Goal: Task Accomplishment & Management: Complete application form

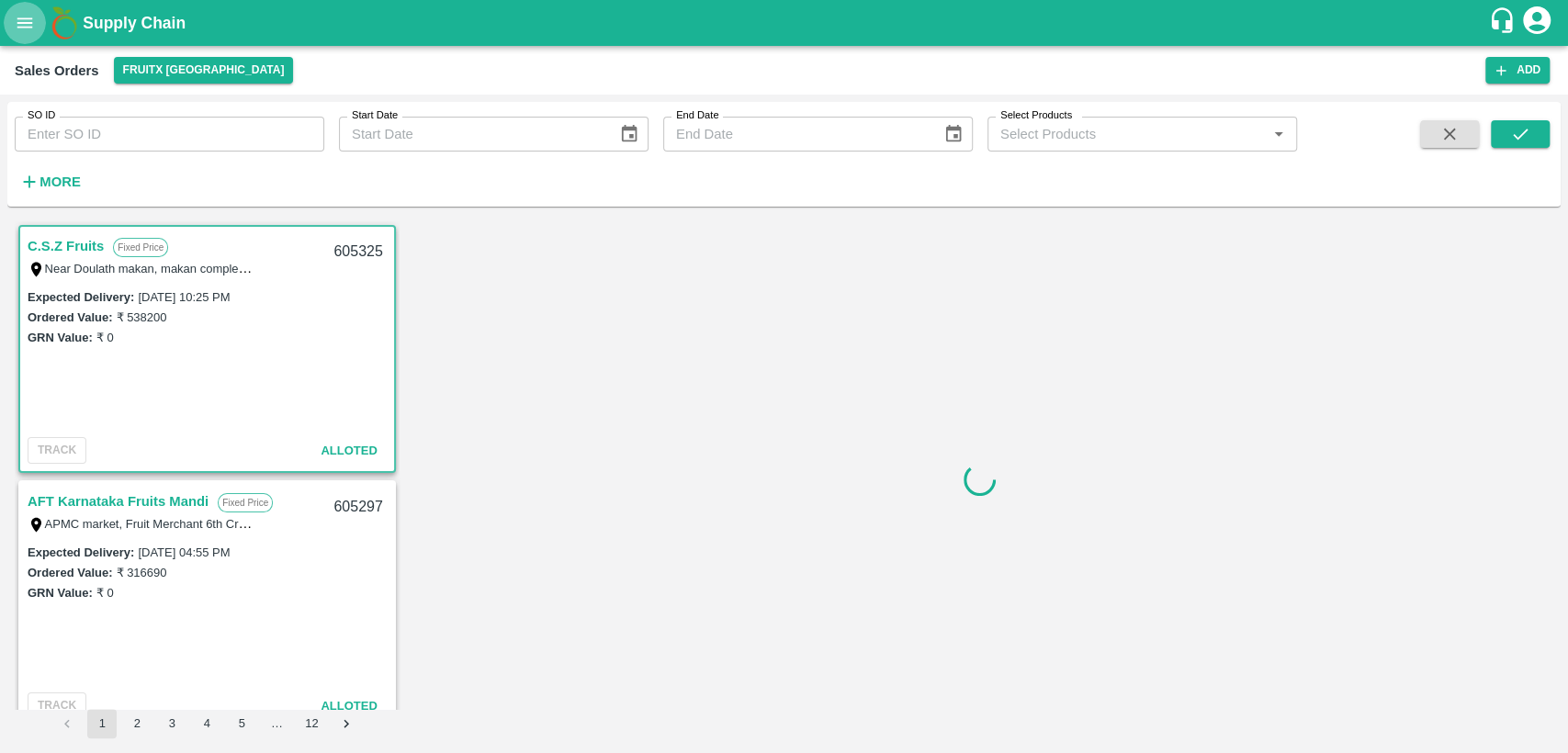
click at [22, 15] on icon "open drawer" at bounding box center [24, 23] width 20 height 20
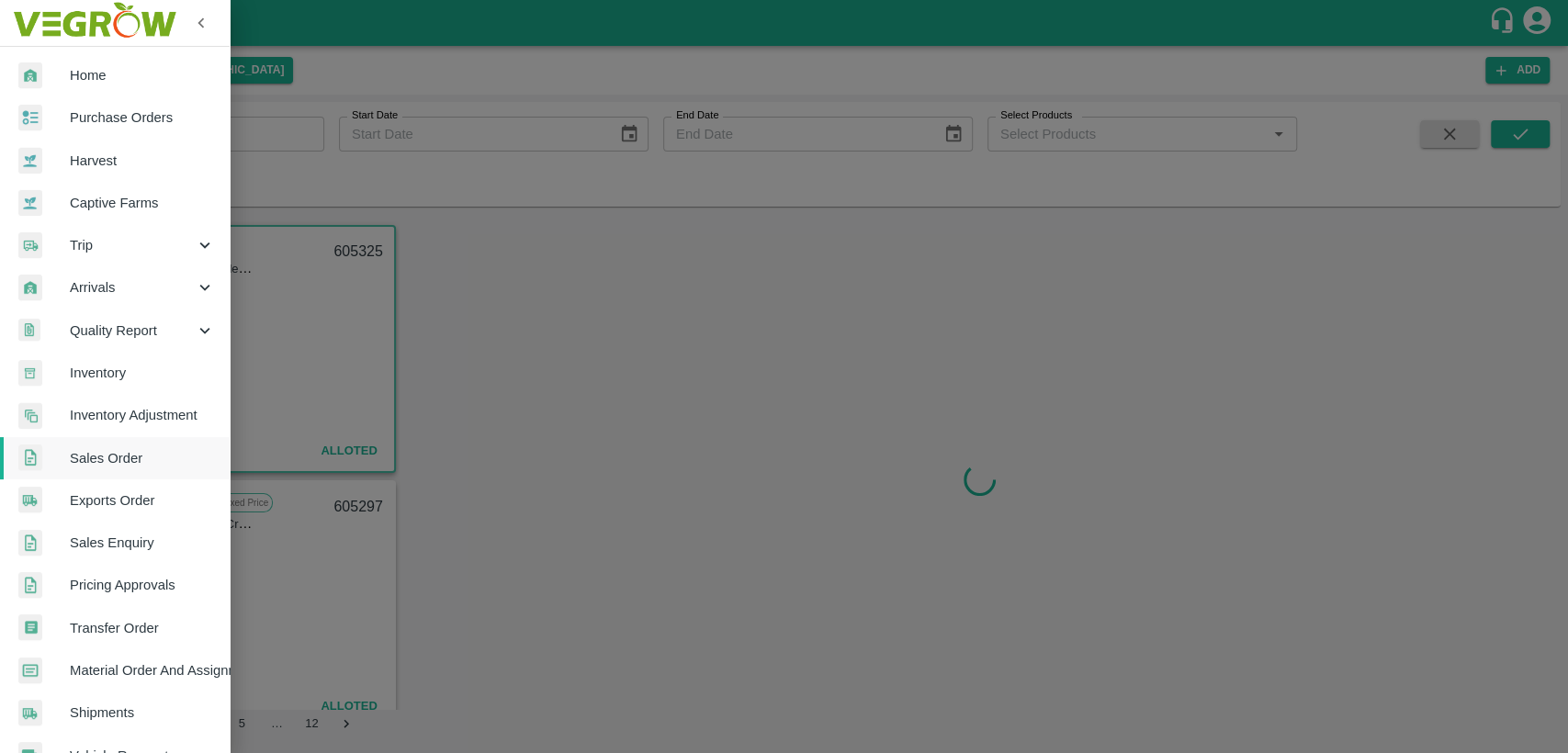
click at [121, 111] on span "Purchase Orders" at bounding box center [142, 117] width 145 height 20
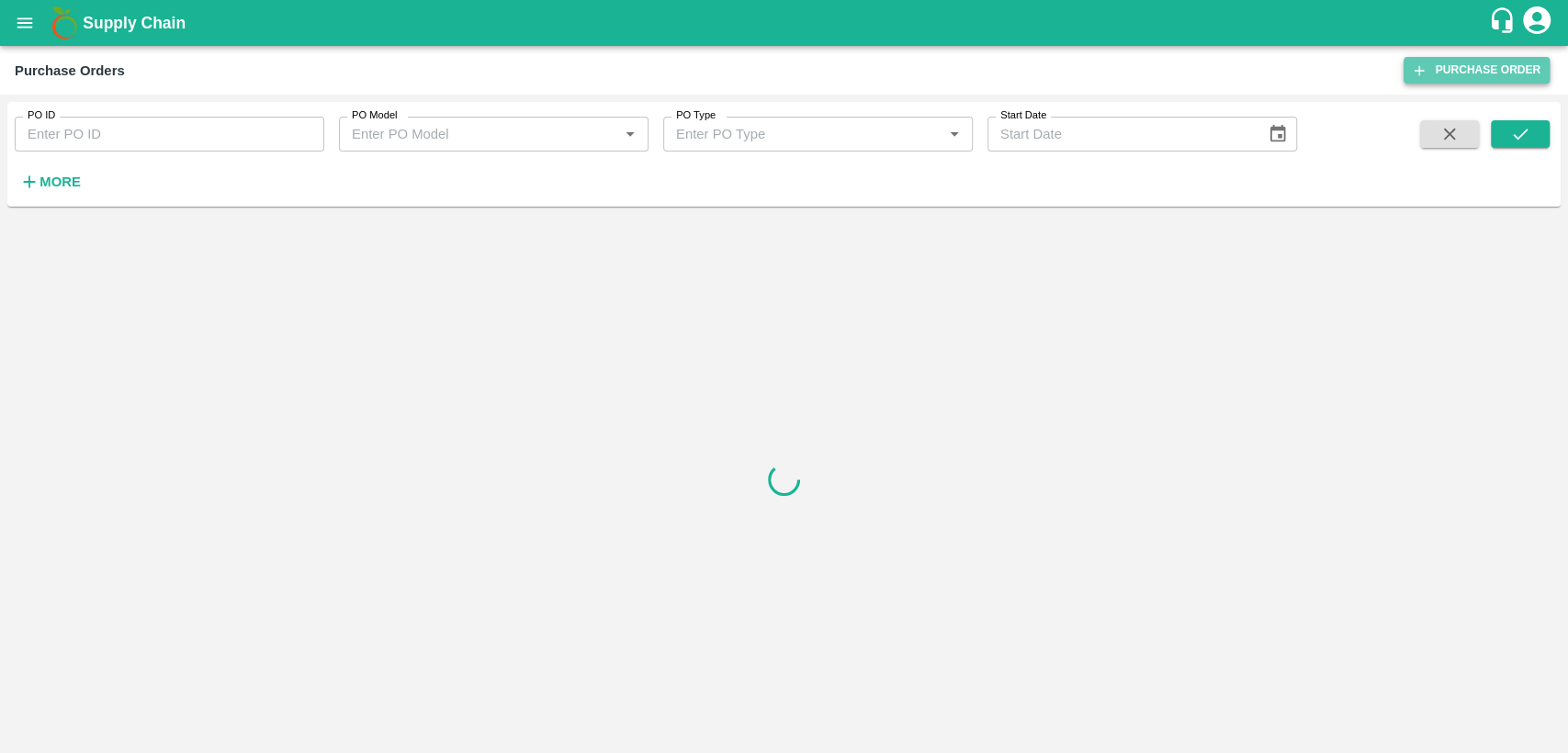
click at [1478, 63] on link "Purchase Order" at bounding box center [1477, 70] width 146 height 27
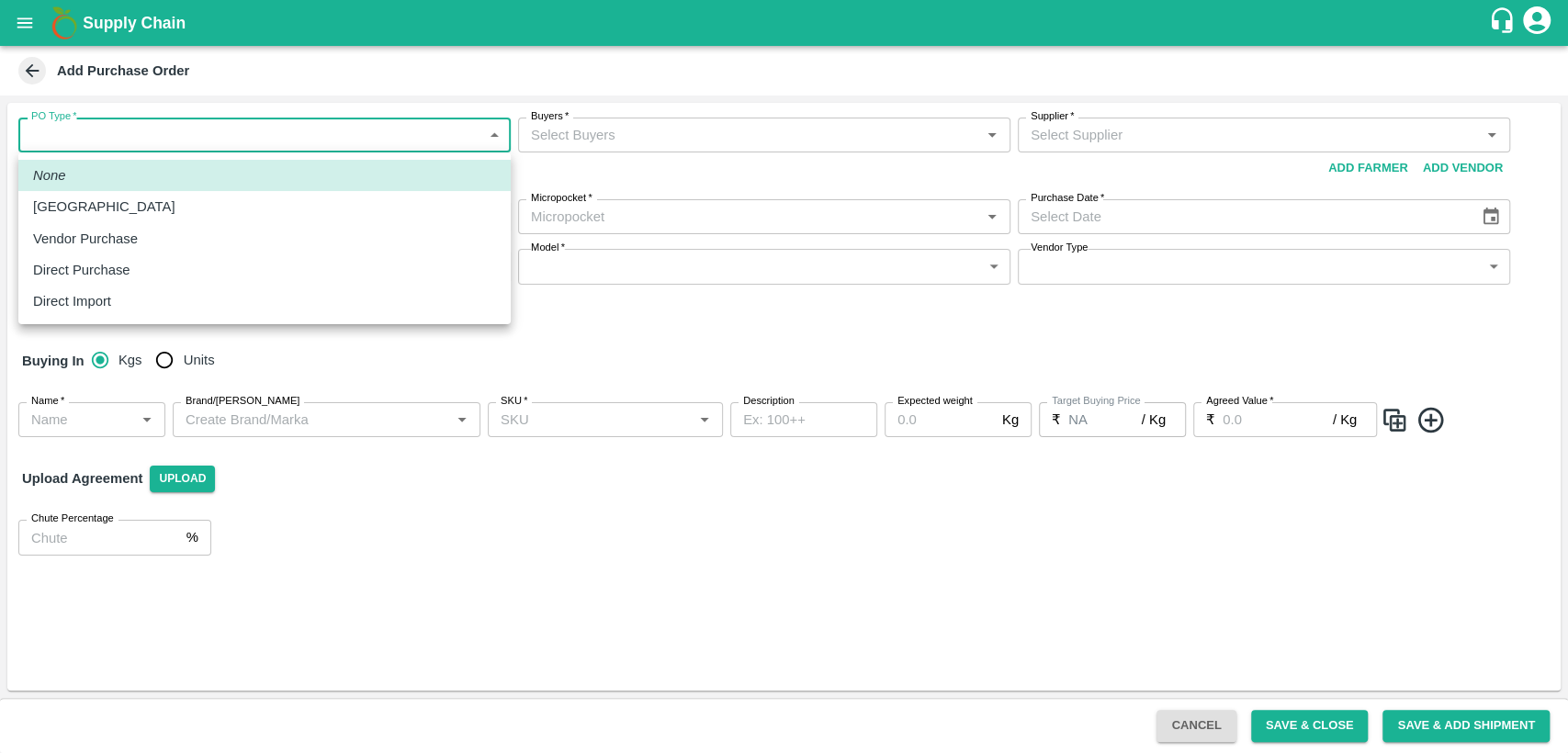
click at [242, 131] on body "Supply Chain Add Purchase Order PO Type   * ​ PO Type Buyers   * Buyers   * Sup…" at bounding box center [784, 376] width 1568 height 753
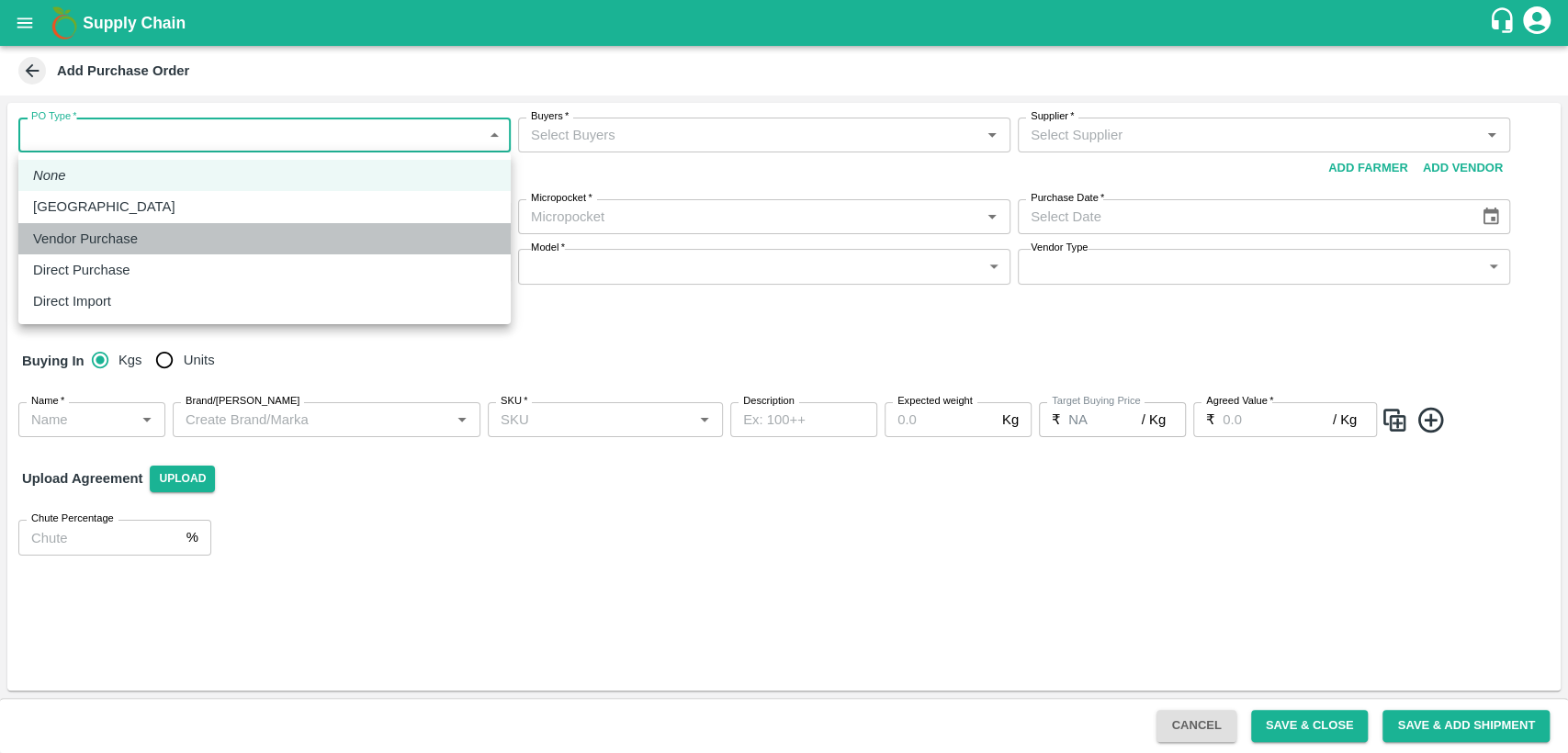
click at [250, 235] on div "Vendor Purchase" at bounding box center [264, 238] width 463 height 20
type input "2"
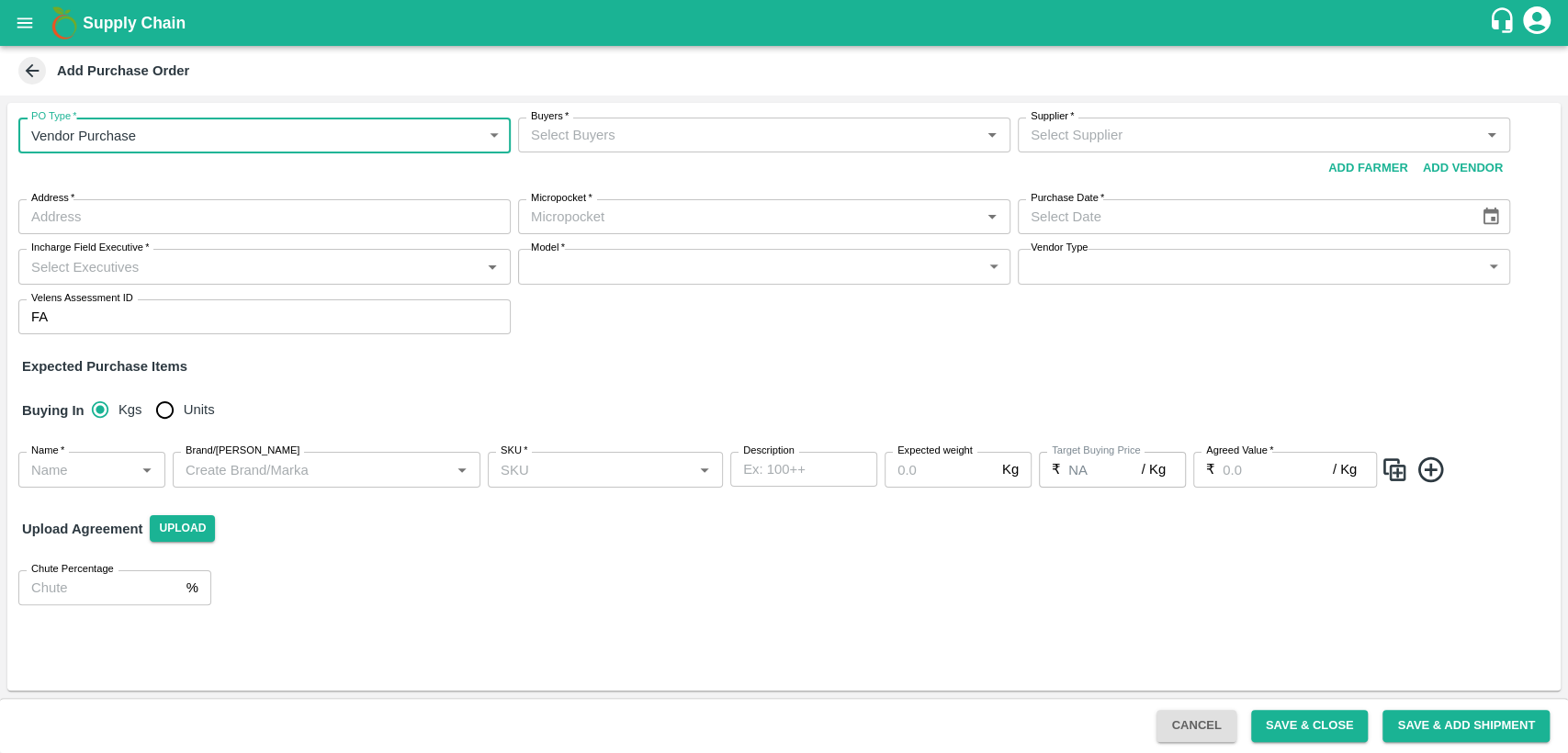
click at [680, 136] on input "Buyers   *" at bounding box center [748, 135] width 451 height 24
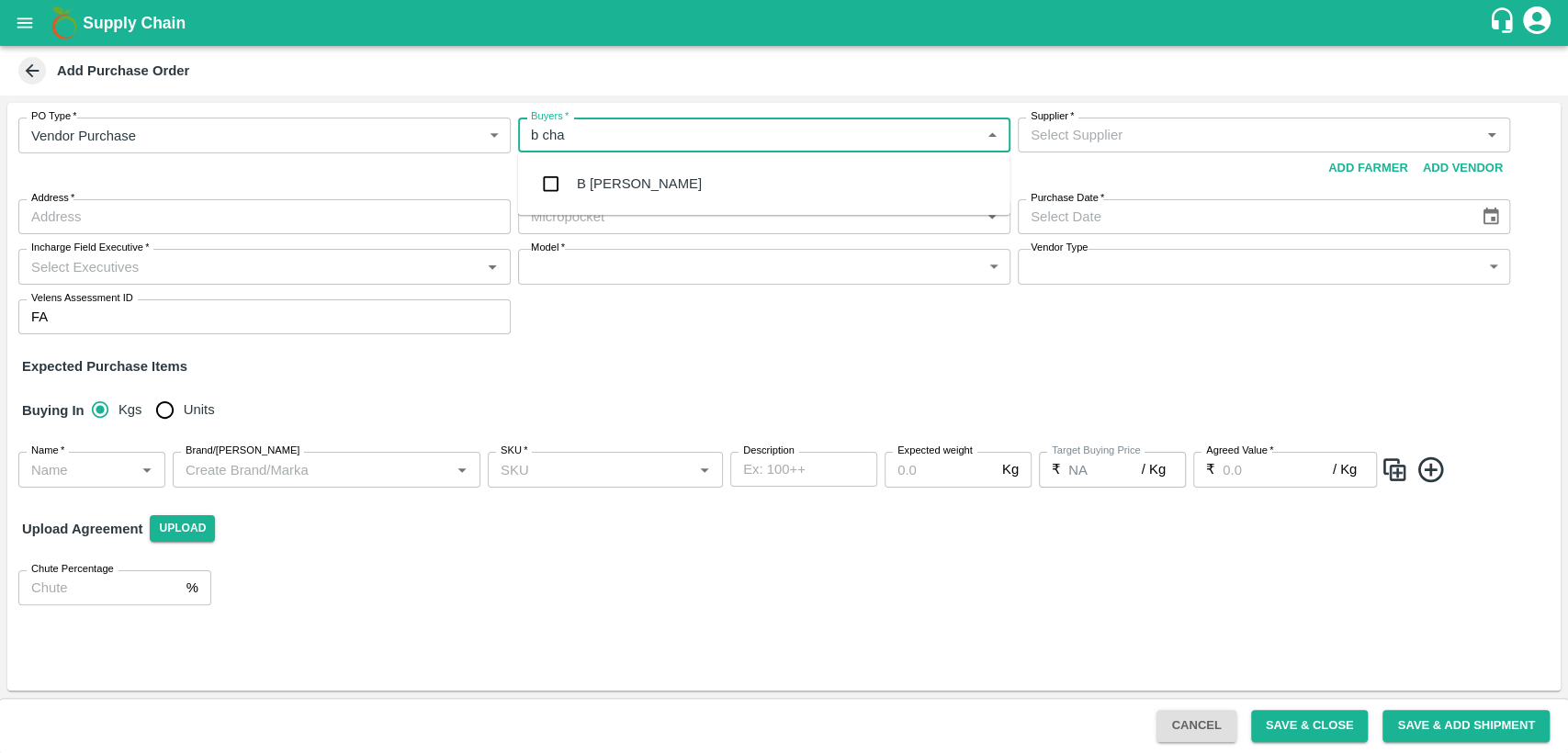
type input "b chan"
click at [678, 180] on div "B Chandra Sekhar" at bounding box center [639, 183] width 125 height 20
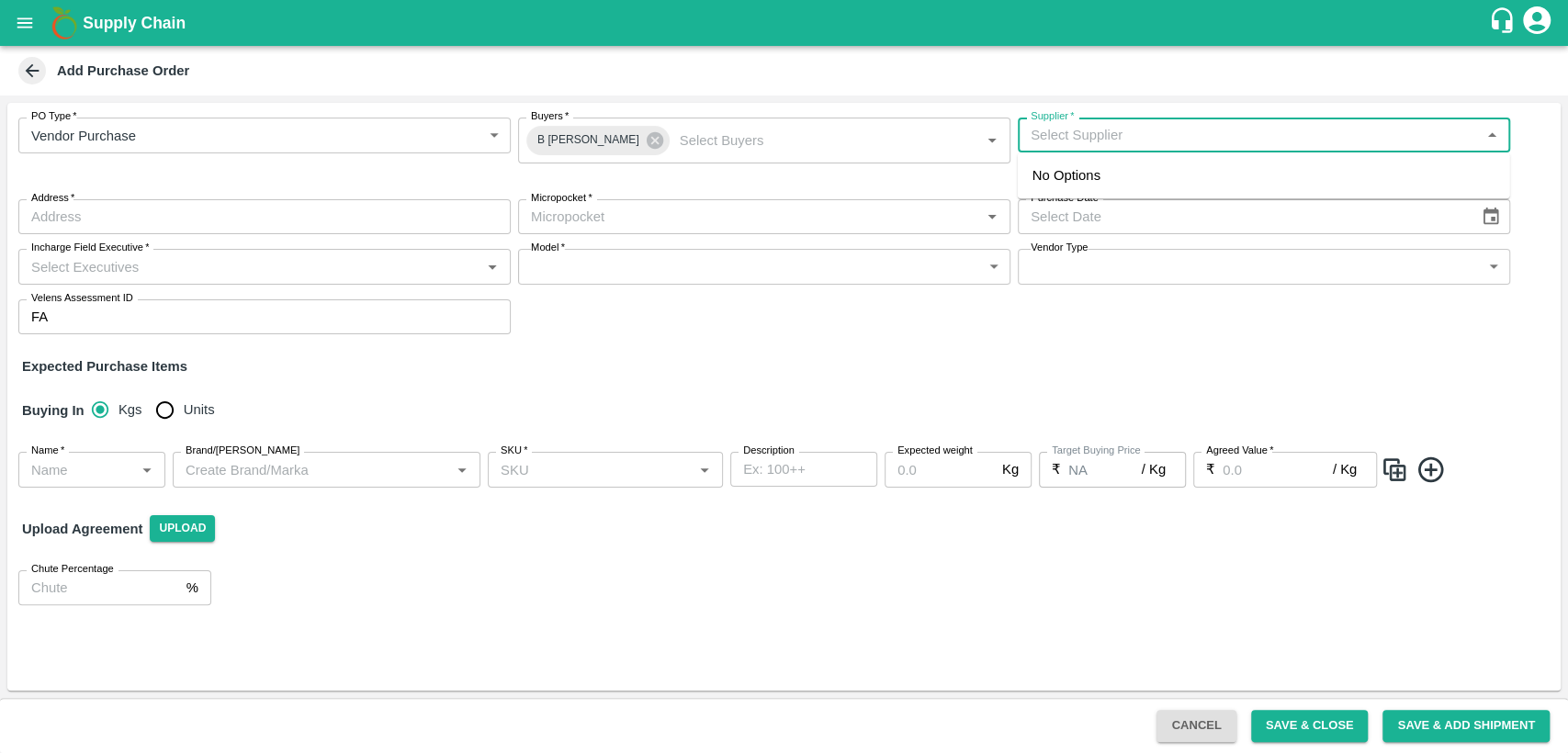
click at [1144, 137] on input "Supplier   *" at bounding box center [1248, 135] width 451 height 24
type input "NFT"
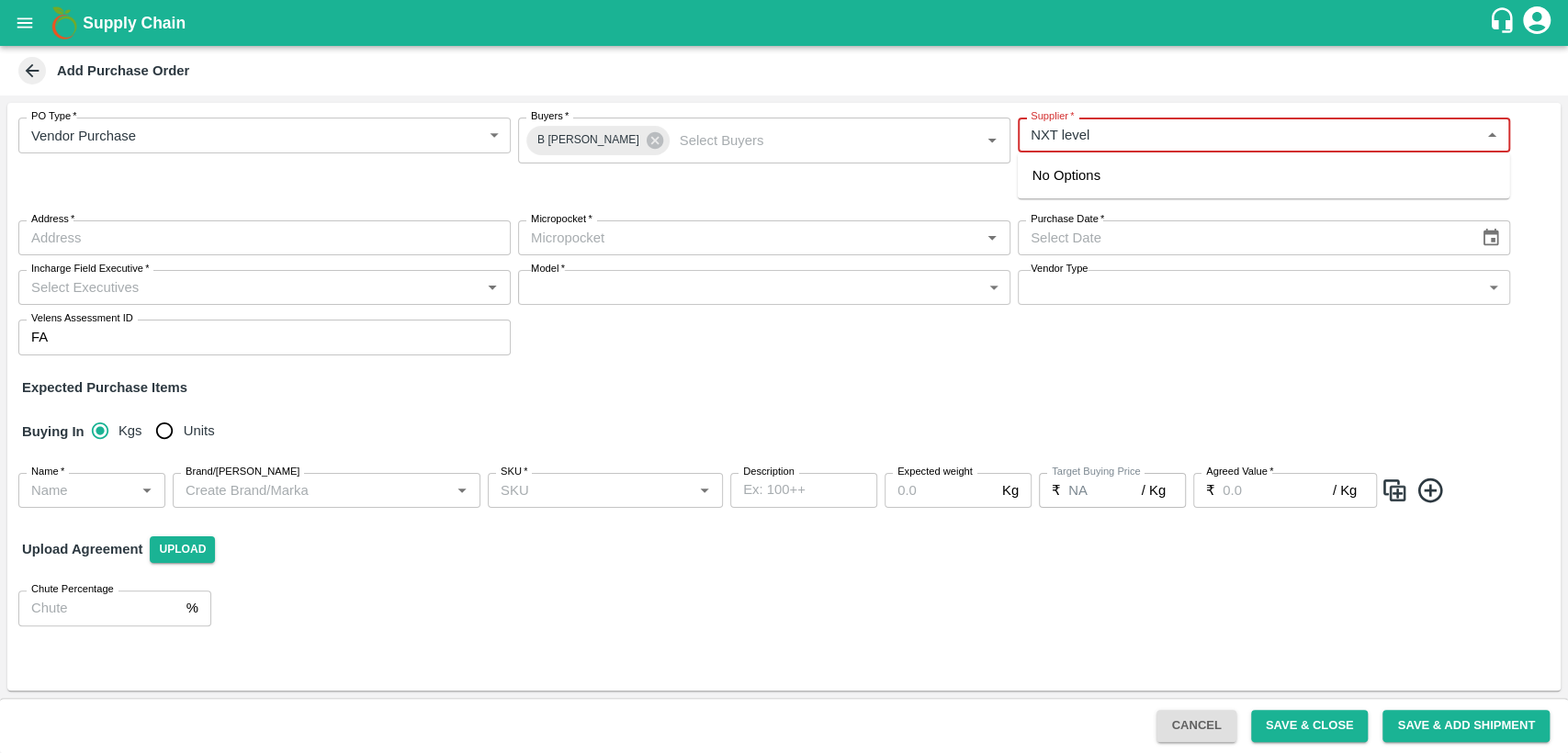
type input "NXT level"
click at [1058, 126] on input "Supplier   *" at bounding box center [1248, 135] width 451 height 24
click at [1264, 190] on div "No Options" at bounding box center [1264, 176] width 492 height 46
type input "n"
type input "N"
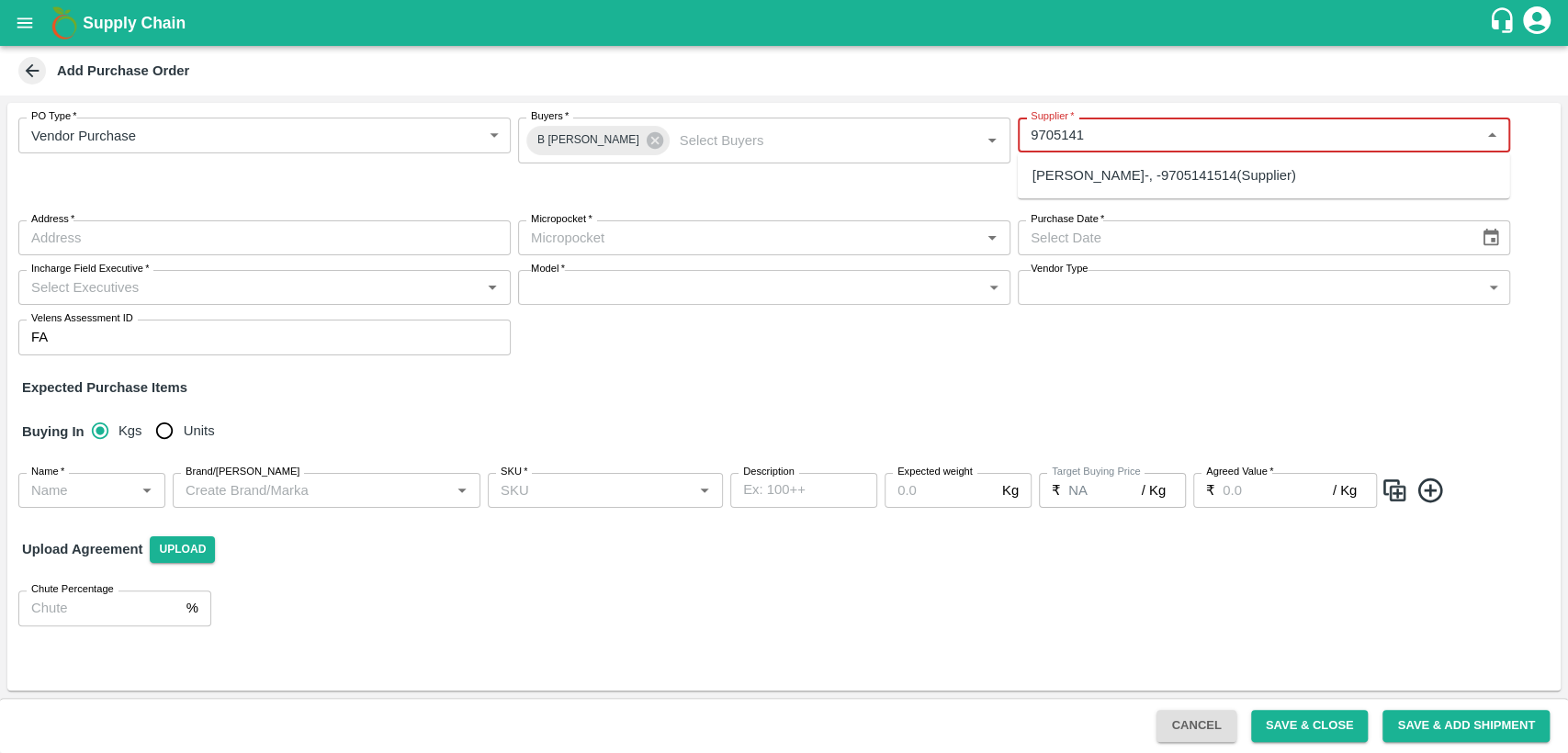
click at [1217, 182] on div "ASHOK DOSAKAYALA-, -9705141514(Supplier)" at bounding box center [1164, 175] width 264 height 20
type input "ASHOK DOSAKAYALA-, -9705141514(Supplier)"
type input ", , ,"
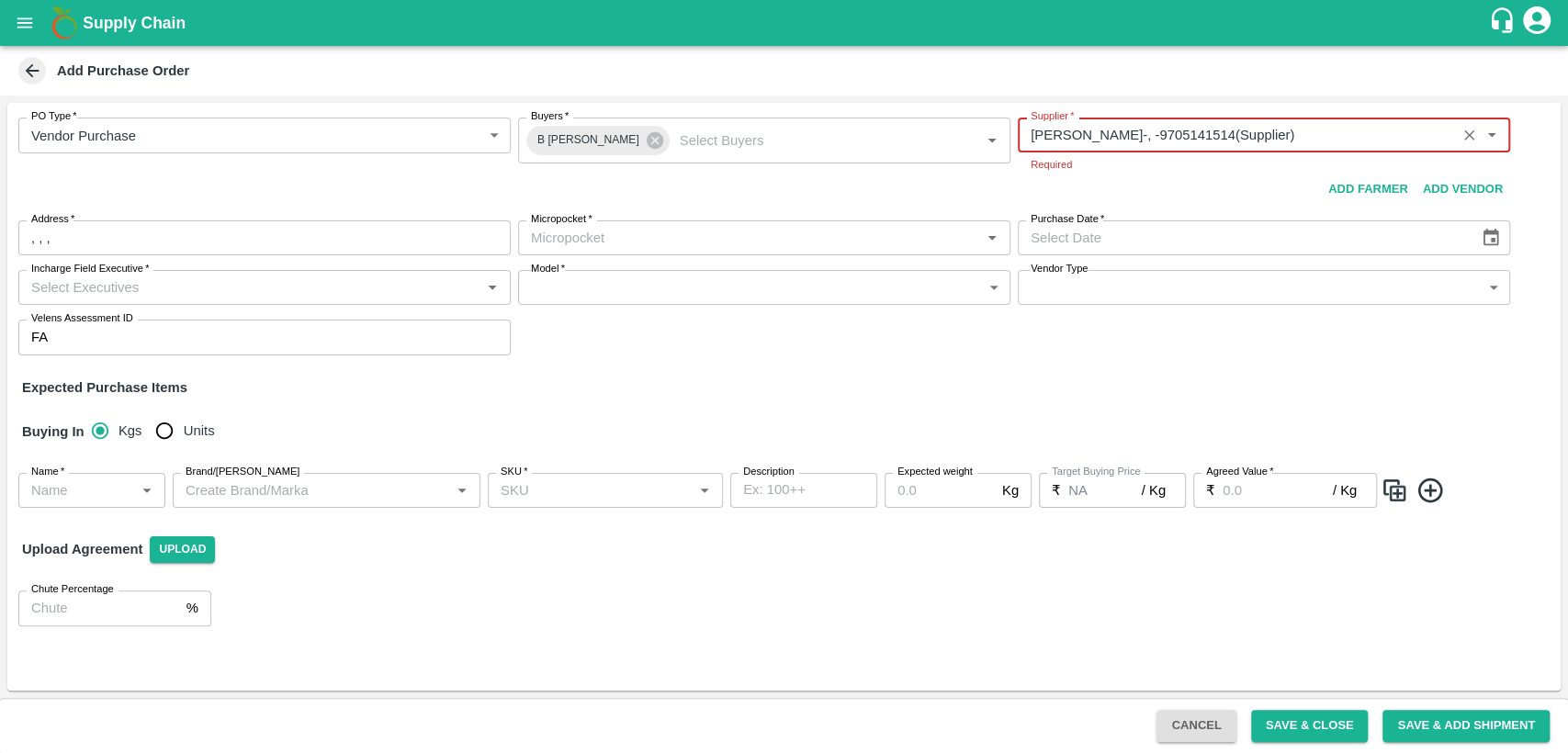
type input "ASHOK DOSAKAYALA-, -9705141514(Supplier)"
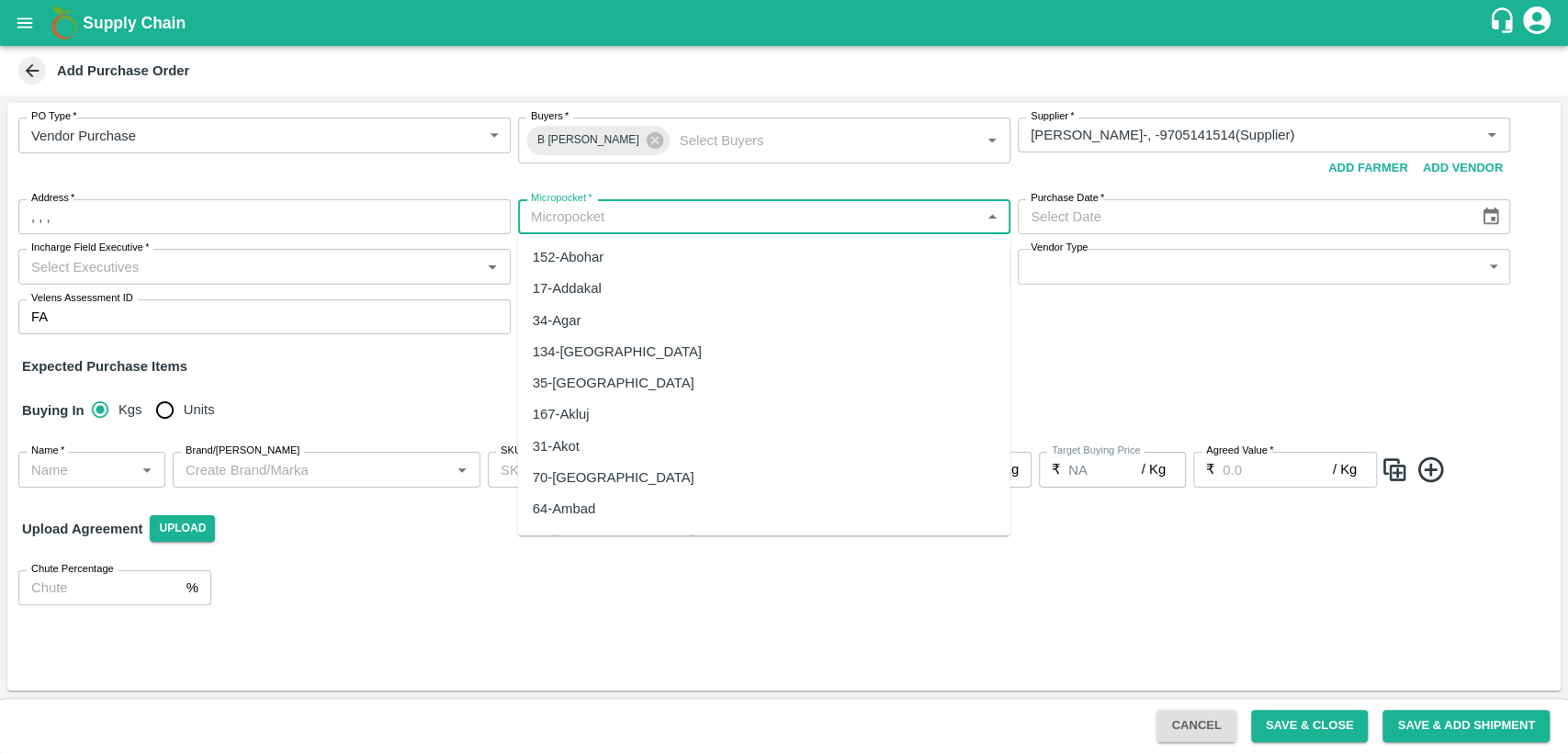
click at [681, 245] on body "Supply Chain Add Purchase Order PO Type   * Vendor Purchase 2 PO Type Buyers   …" at bounding box center [784, 376] width 1568 height 753
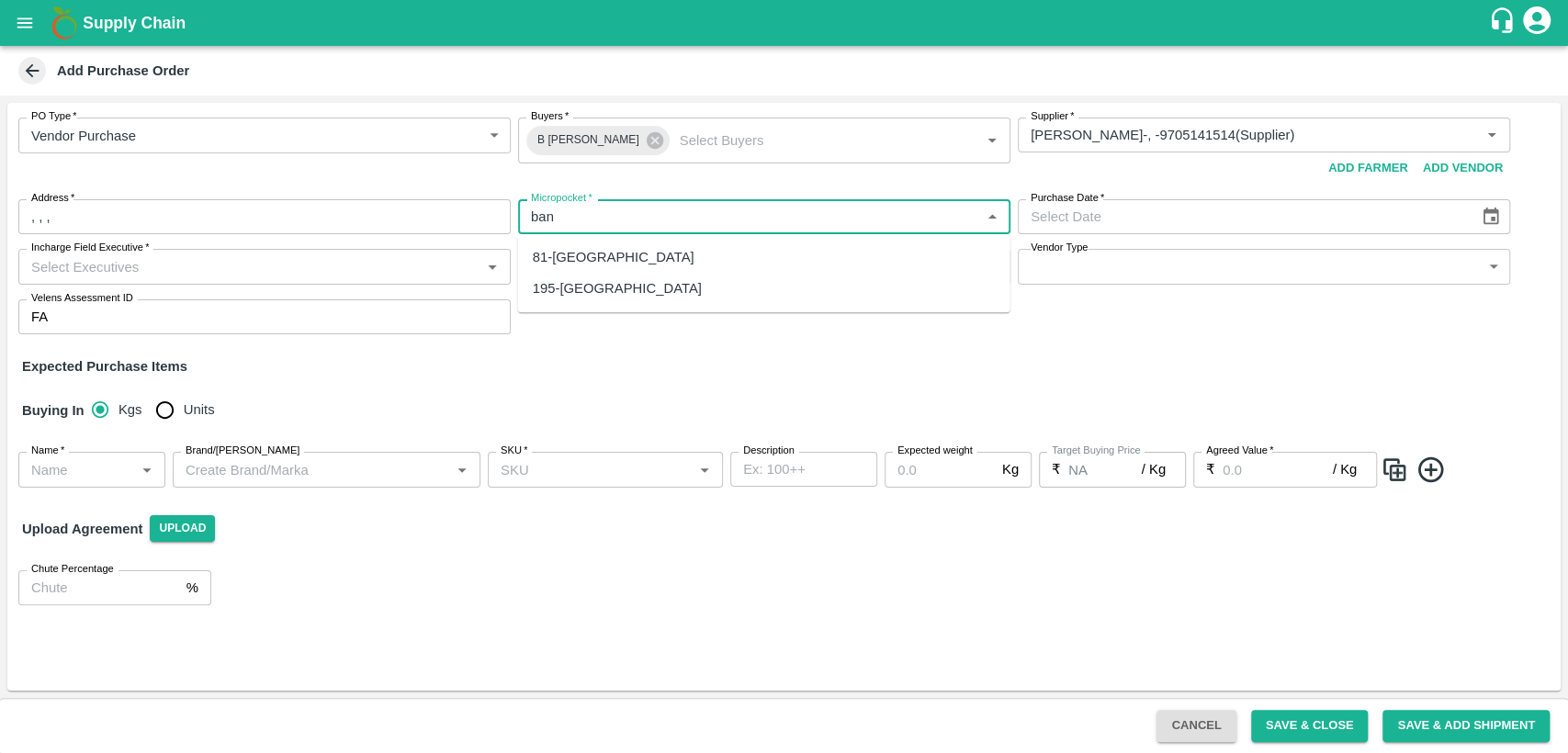
click at [896, 254] on div "81-Bangalore" at bounding box center [764, 256] width 492 height 31
type input "81-Bangalore"
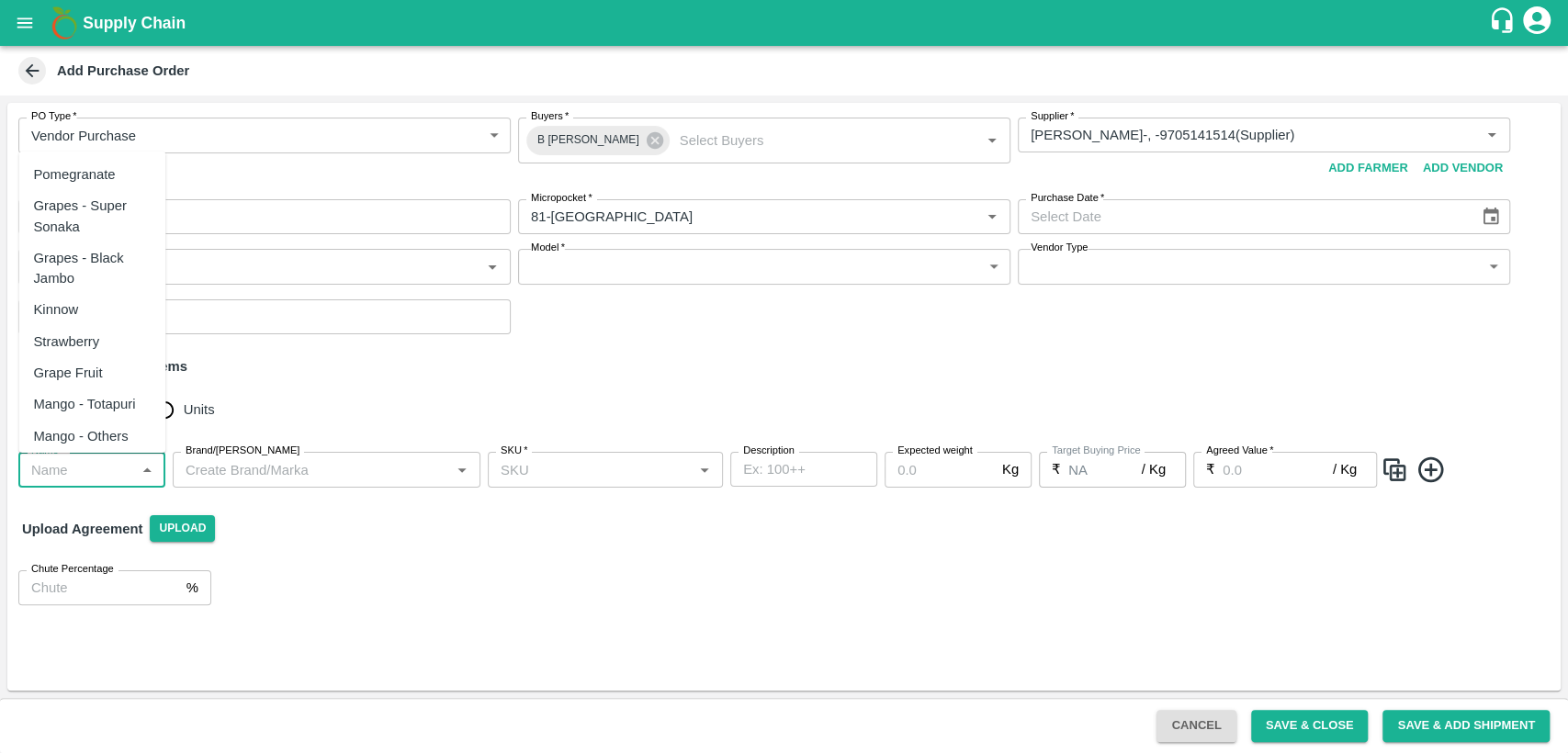
click at [75, 480] on input "Name   *" at bounding box center [76, 469] width 105 height 24
click at [101, 263] on div "Grapes - Black Jambo" at bounding box center [92, 269] width 118 height 42
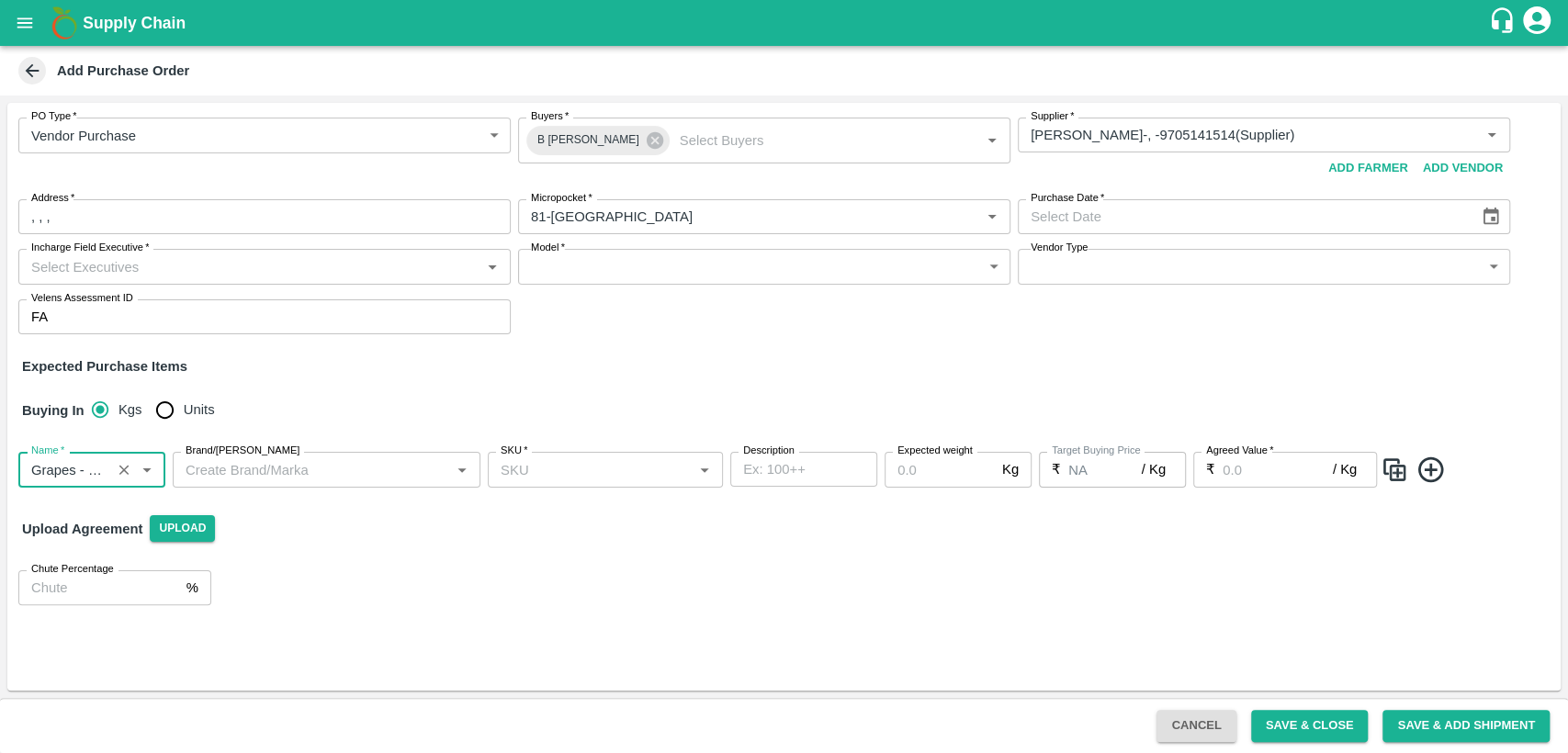
click at [461, 473] on icon "Open" at bounding box center [462, 469] width 20 height 20
type input "Grapes - Black Jambo"
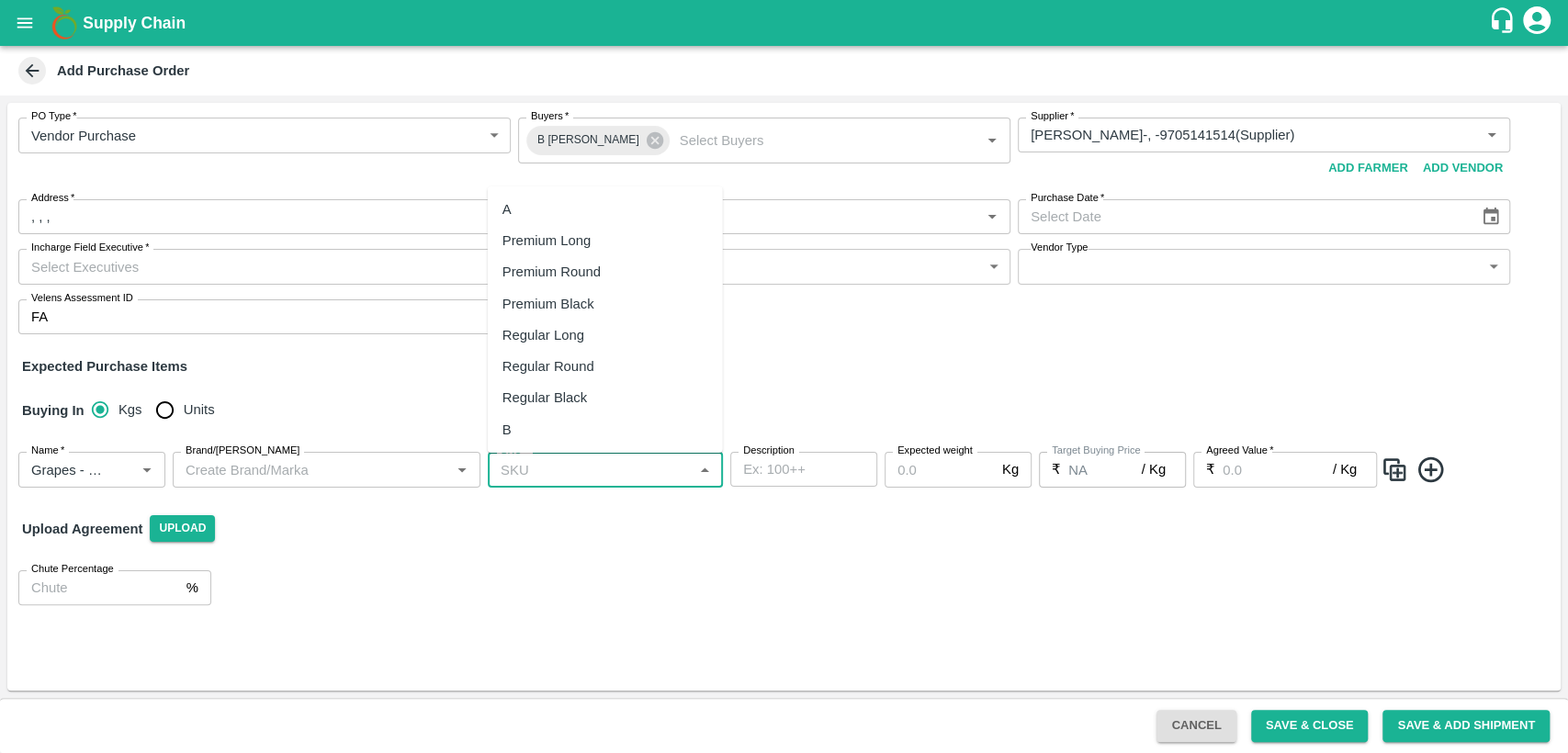
click at [645, 469] on input "SKU   *" at bounding box center [590, 469] width 194 height 24
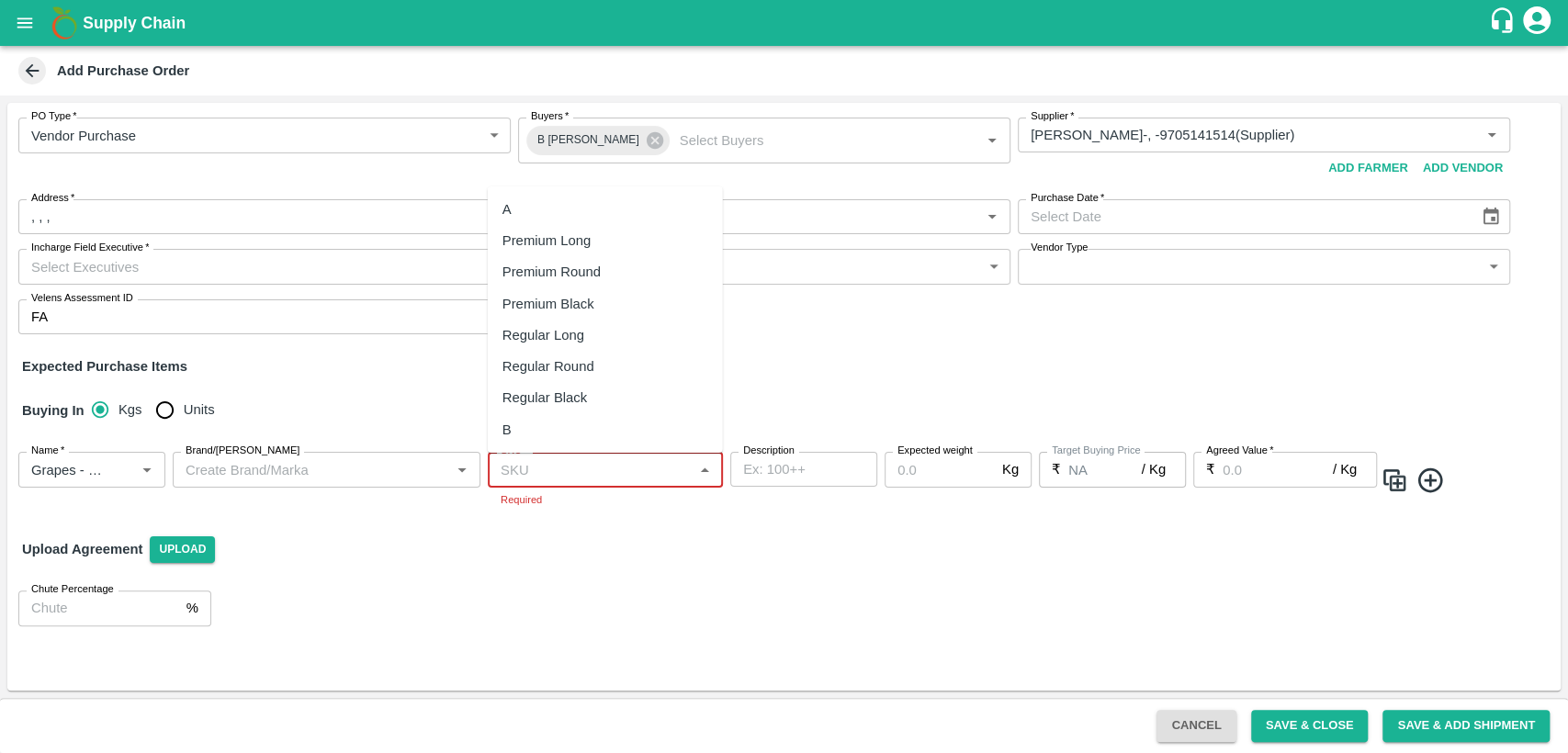
click at [678, 461] on input "SKU   *" at bounding box center [590, 469] width 194 height 24
click at [580, 335] on div "Regular Long" at bounding box center [543, 334] width 82 height 20
type input "Regular Long"
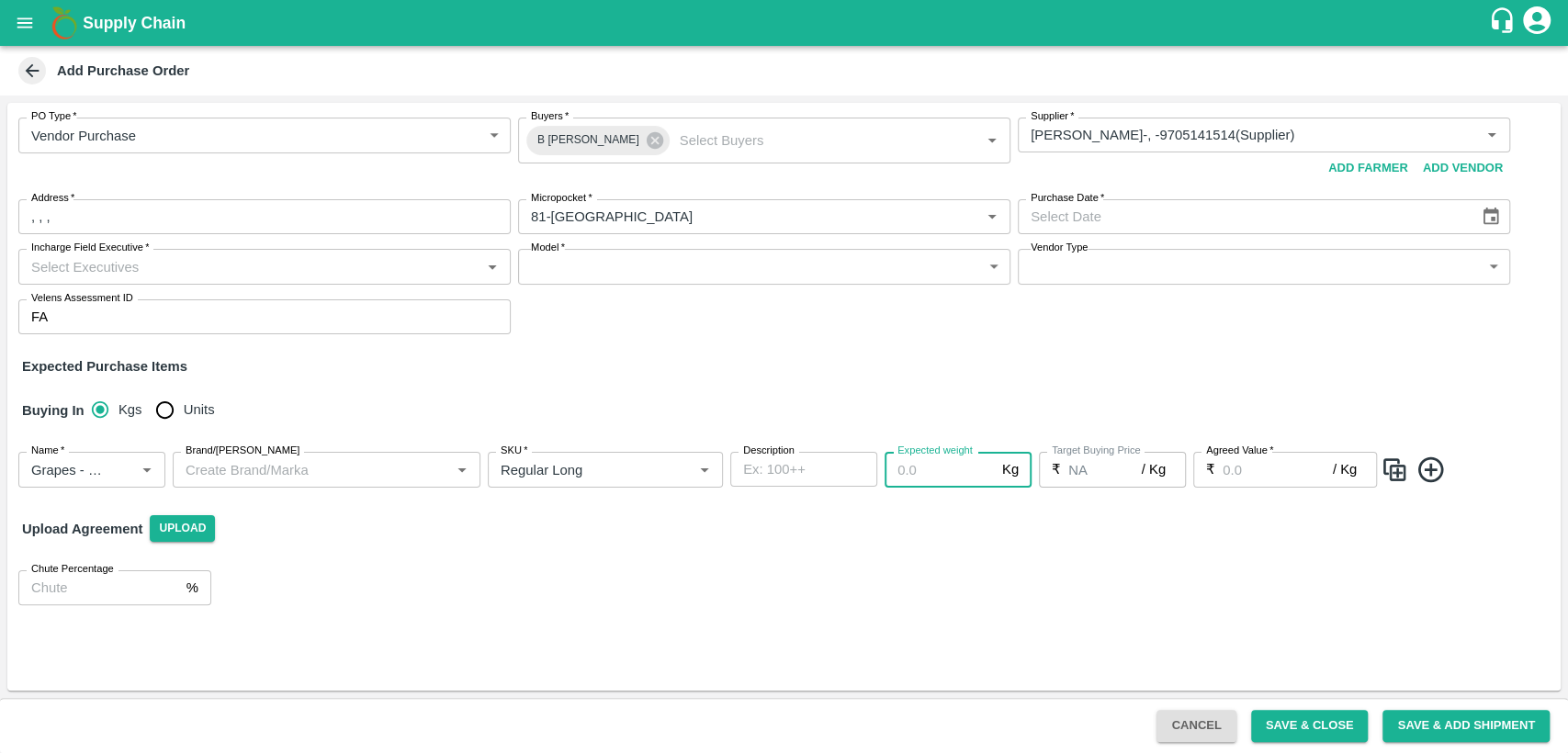
click at [961, 473] on input "Expected weight" at bounding box center [939, 469] width 110 height 35
type input "10"
click at [1255, 476] on input "Agreed Value   *" at bounding box center [1277, 469] width 110 height 35
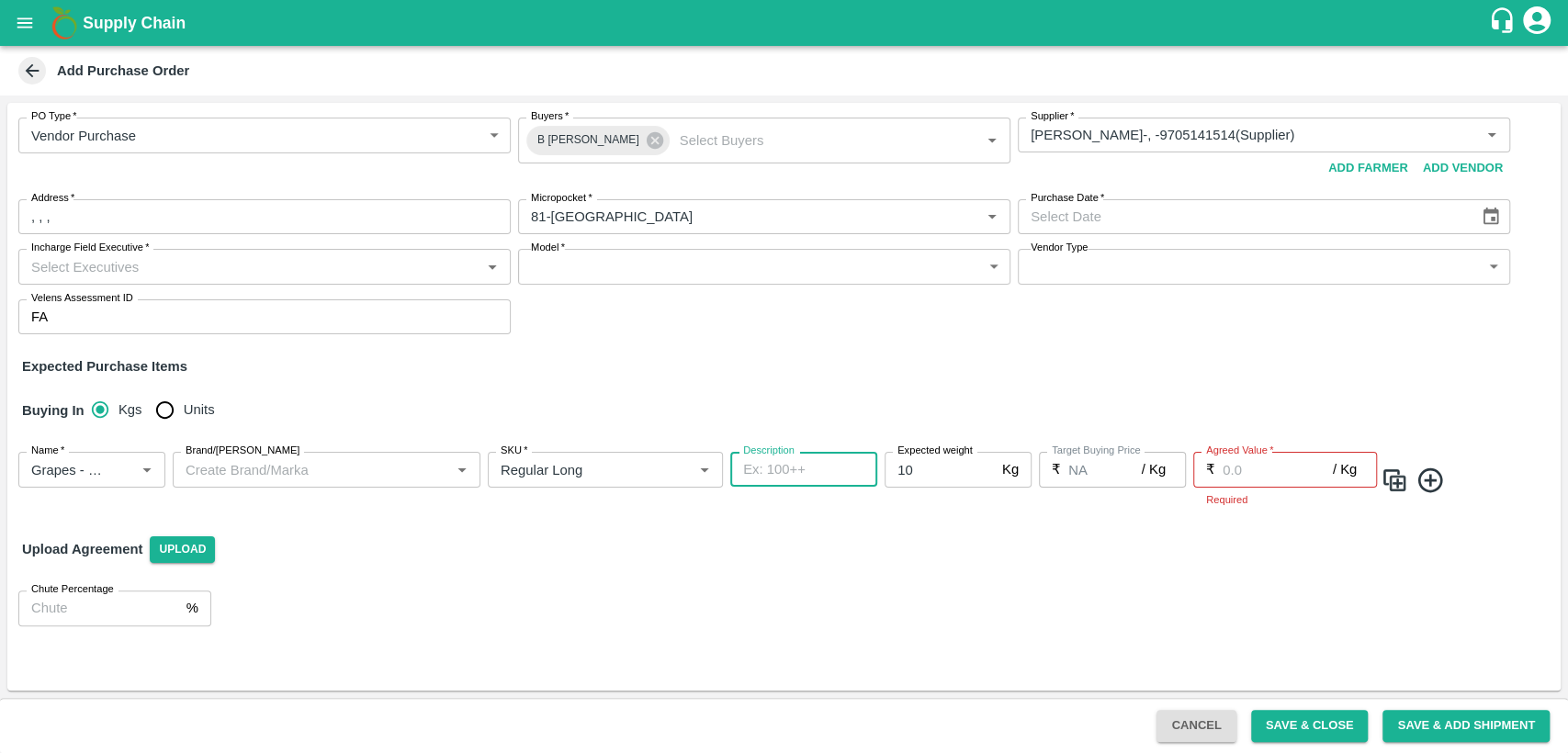
click at [811, 461] on textarea "Description" at bounding box center [803, 470] width 122 height 19
click at [164, 417] on input "Units" at bounding box center [164, 409] width 37 height 37
radio input "true"
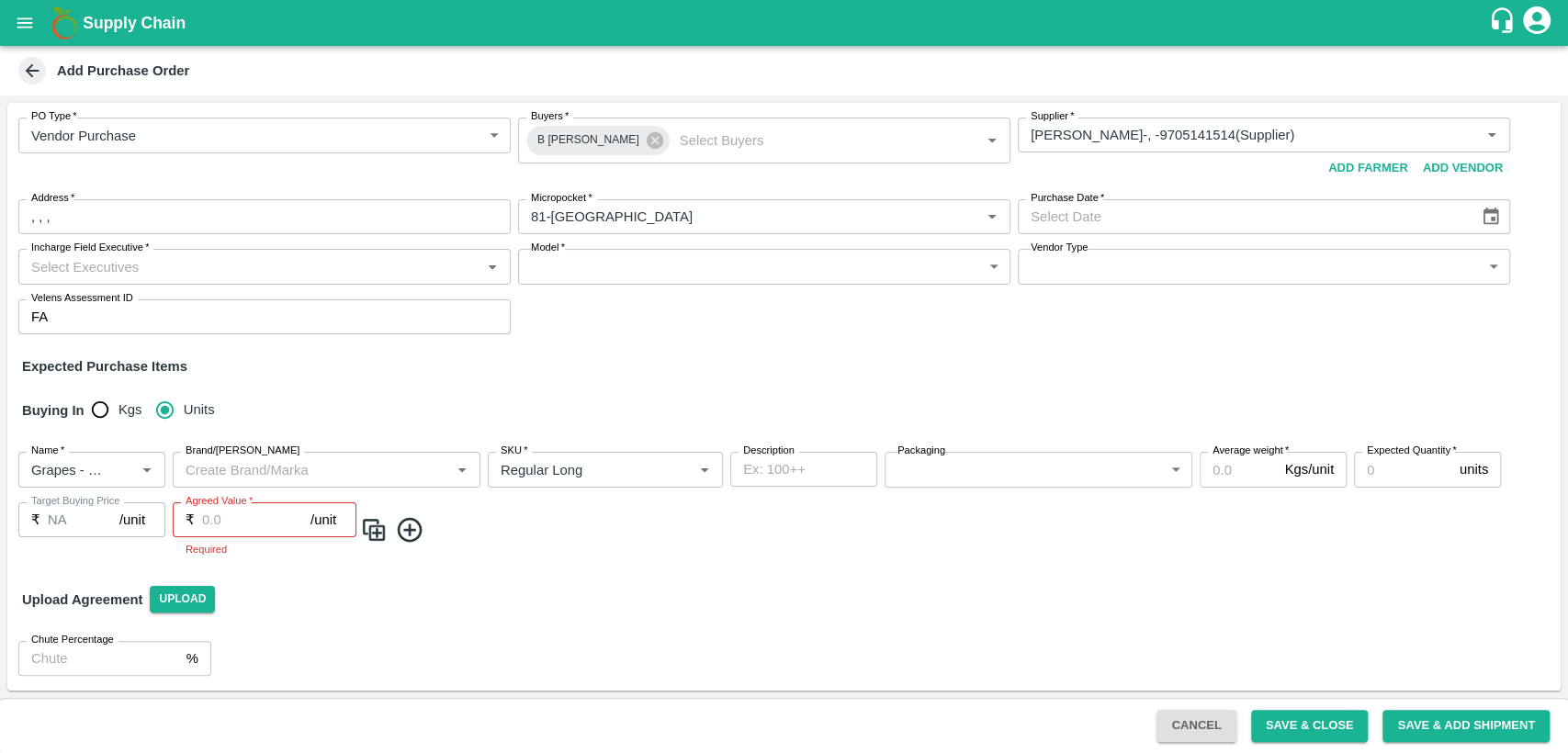
click at [1066, 480] on body "Supply Chain Add Purchase Order PO Type   * Vendor Purchase 2 PO Type Buyers   …" at bounding box center [784, 376] width 1568 height 753
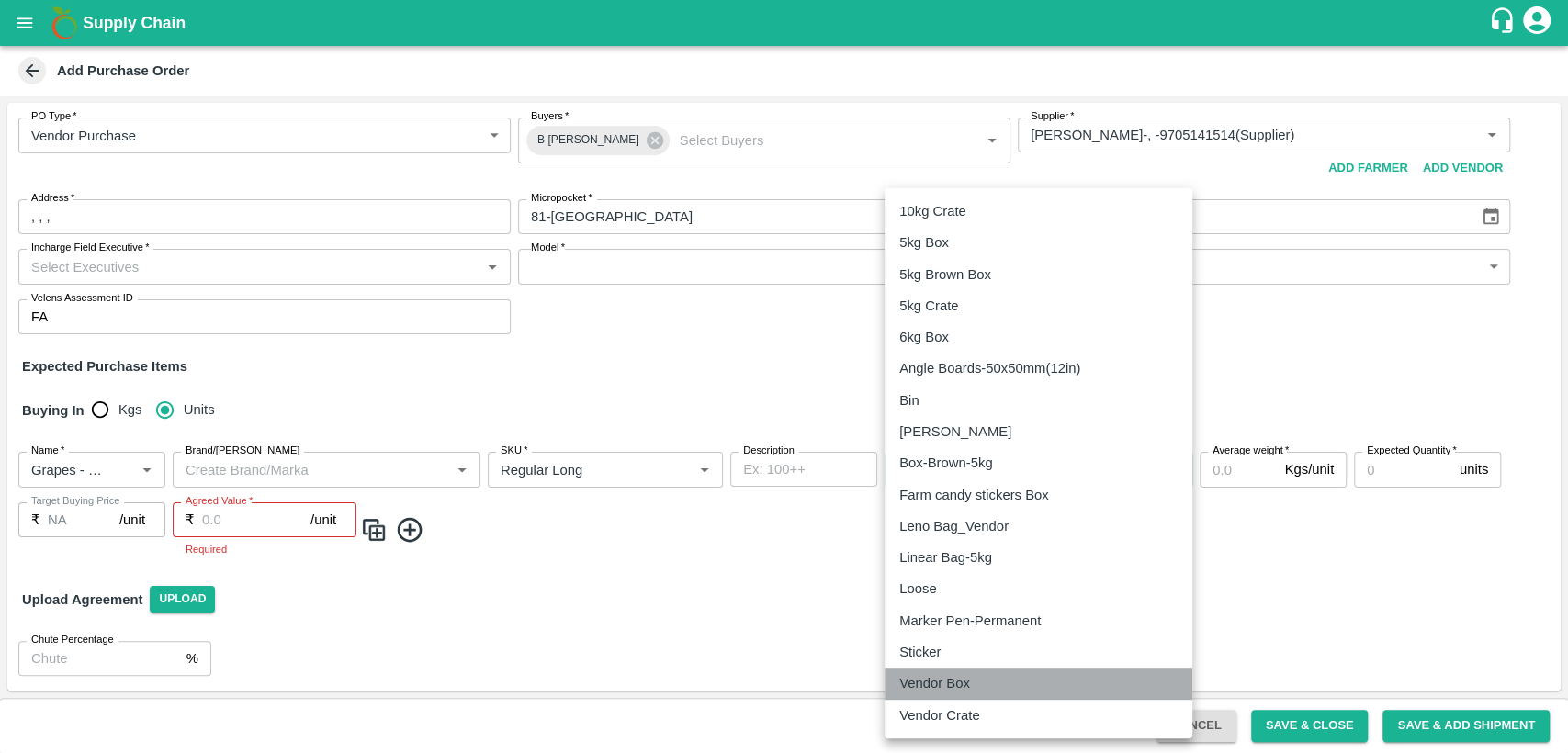
click at [959, 687] on p "Vendor Box" at bounding box center [935, 683] width 70 height 20
type input "276"
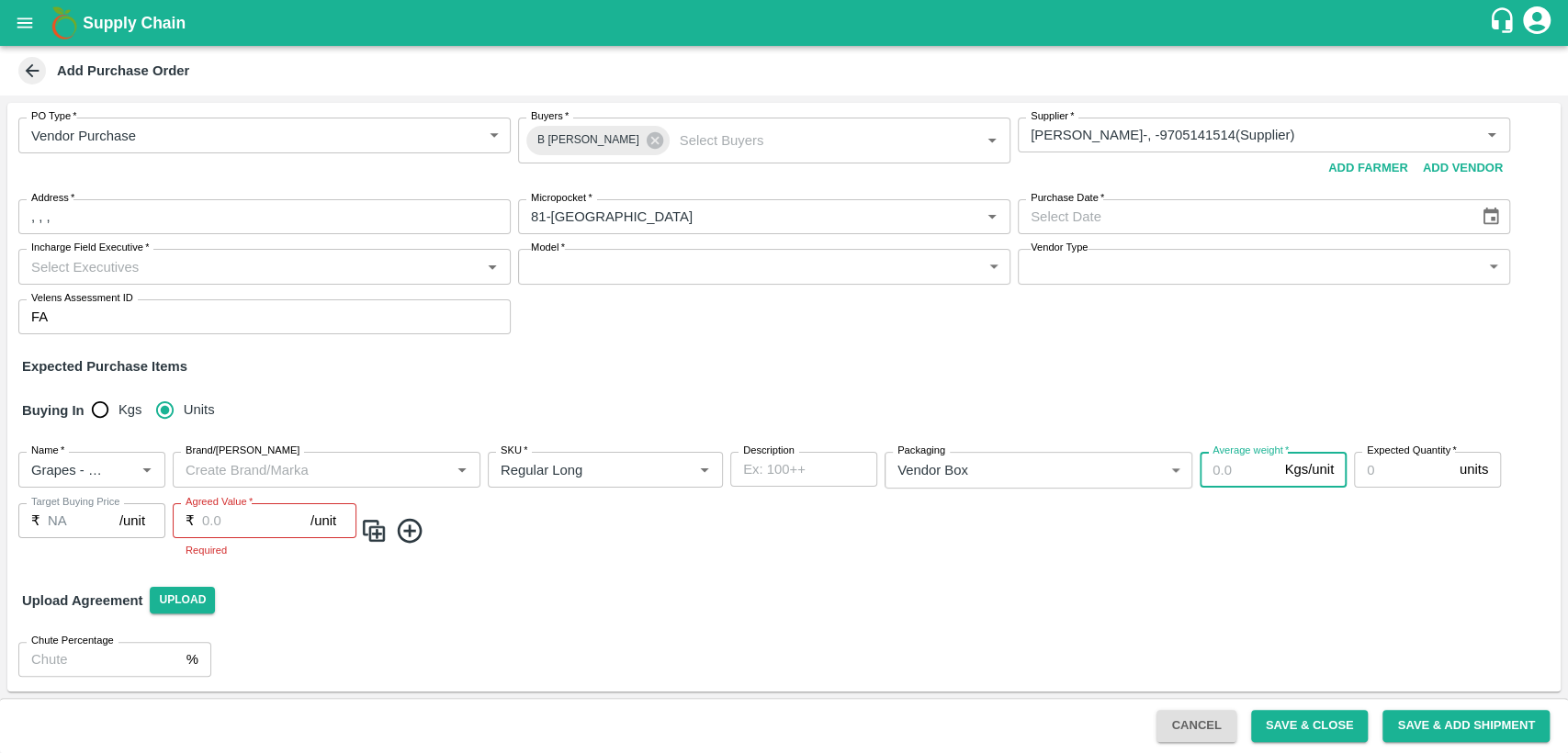
click at [1219, 459] on input "Average weight   *" at bounding box center [1237, 469] width 77 height 35
type input "4"
type input "10"
click at [1378, 473] on input "Expected Quantity   *" at bounding box center [1403, 469] width 98 height 35
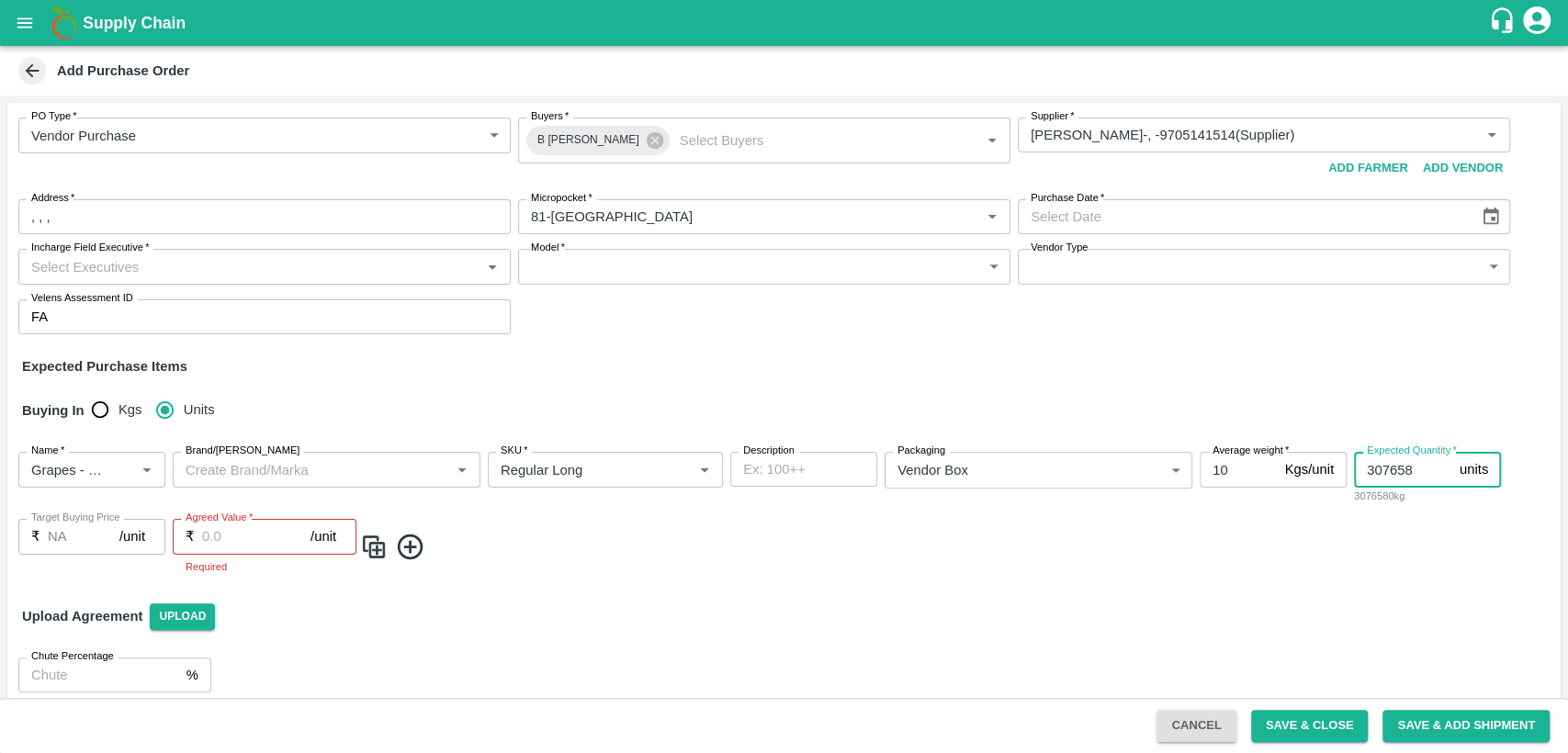
type input "307658"
click at [228, 537] on input "Agreed Value   *" at bounding box center [256, 536] width 108 height 35
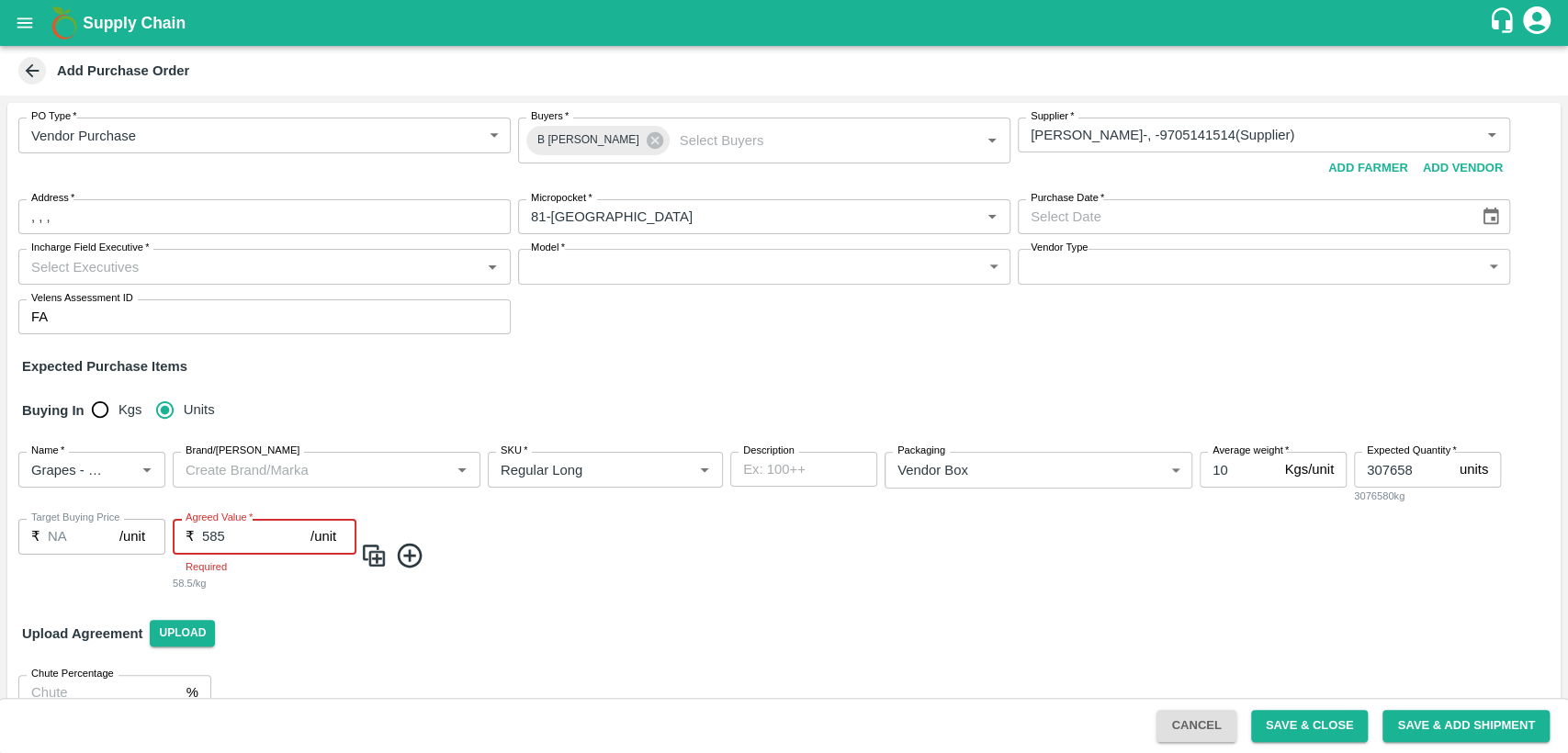
type input "585"
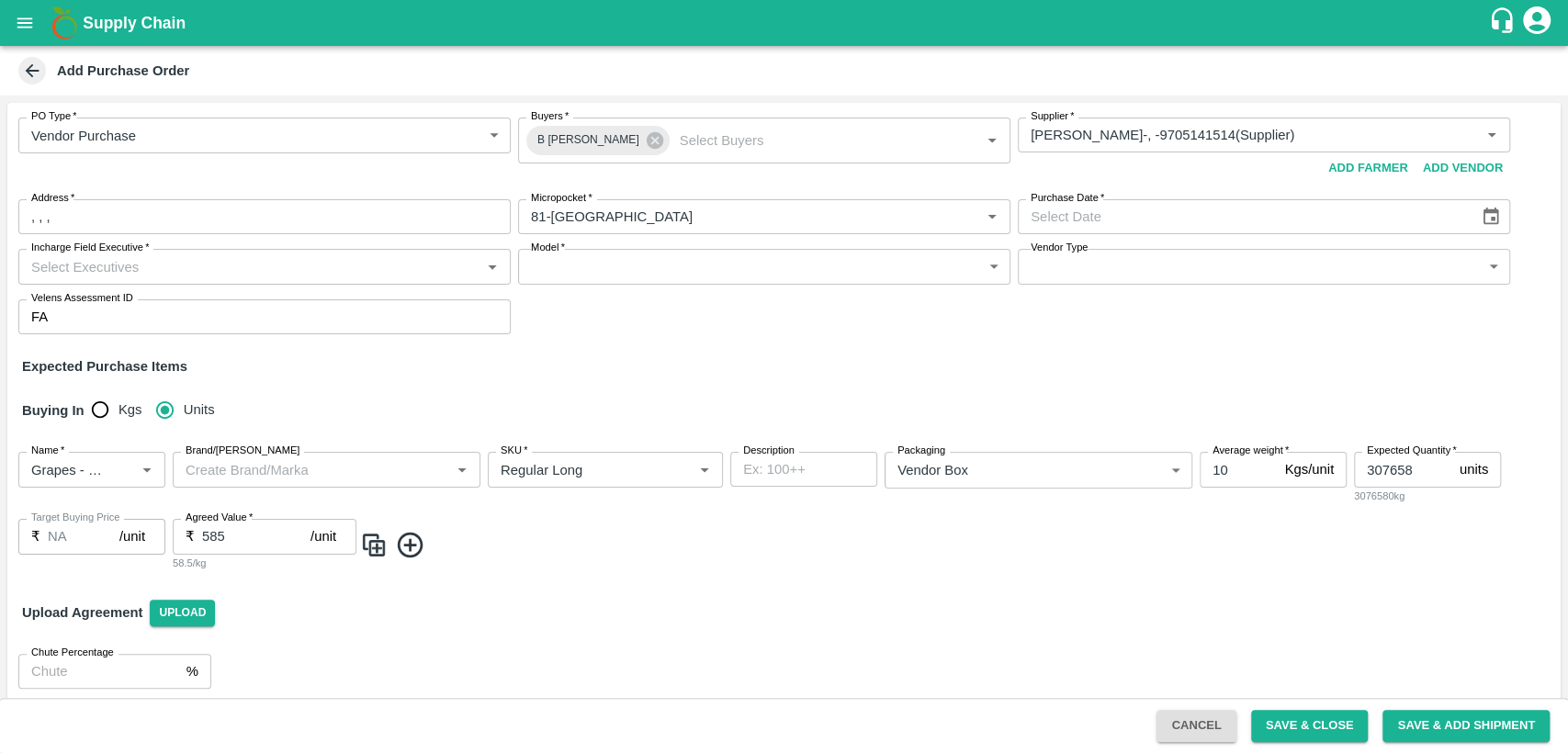
click at [356, 622] on div "Upload Agreement Upload" at bounding box center [784, 612] width 1553 height 53
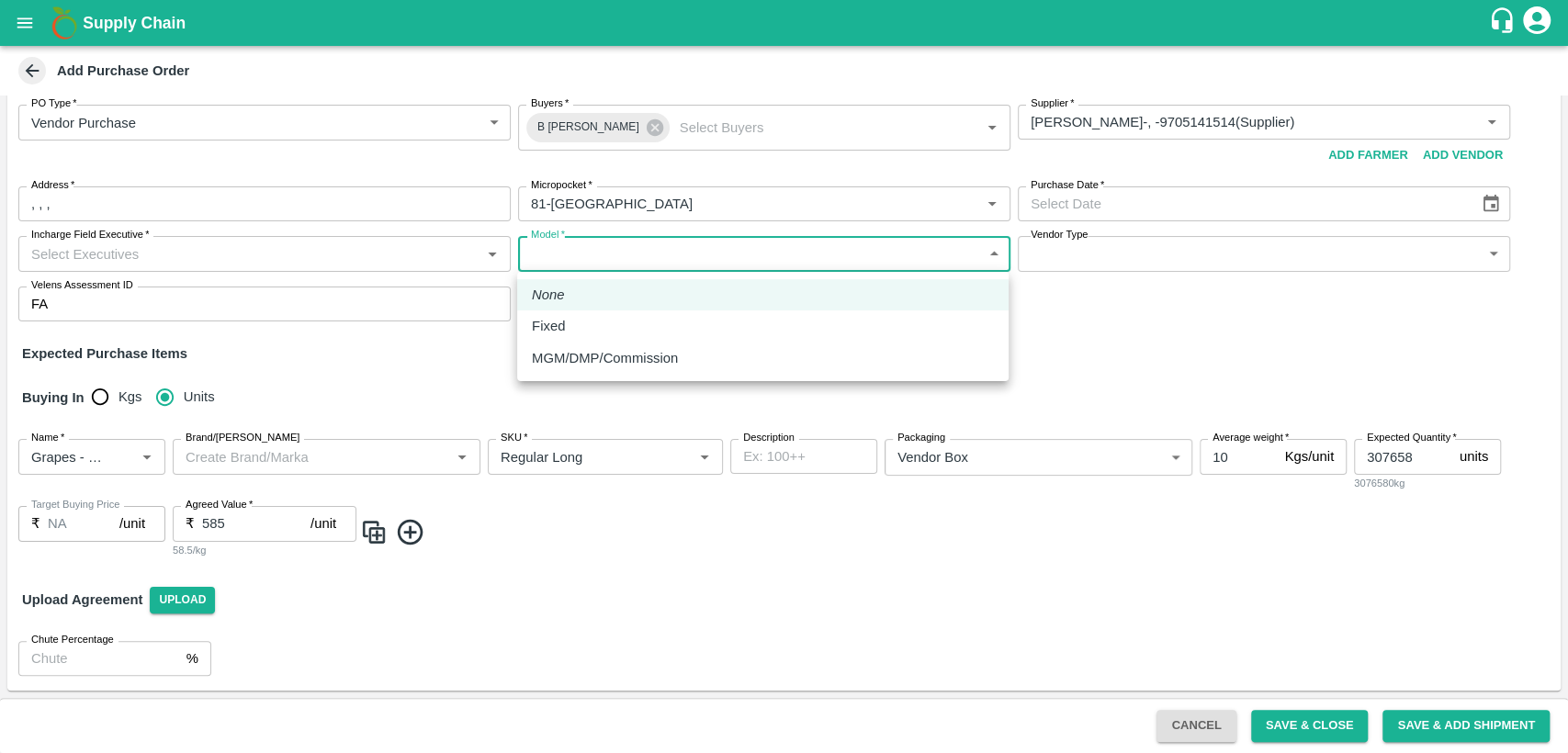
click at [678, 250] on body "Supply Chain Add Purchase Order PO Type   * Vendor Purchase 2 PO Type Buyers   …" at bounding box center [784, 376] width 1568 height 753
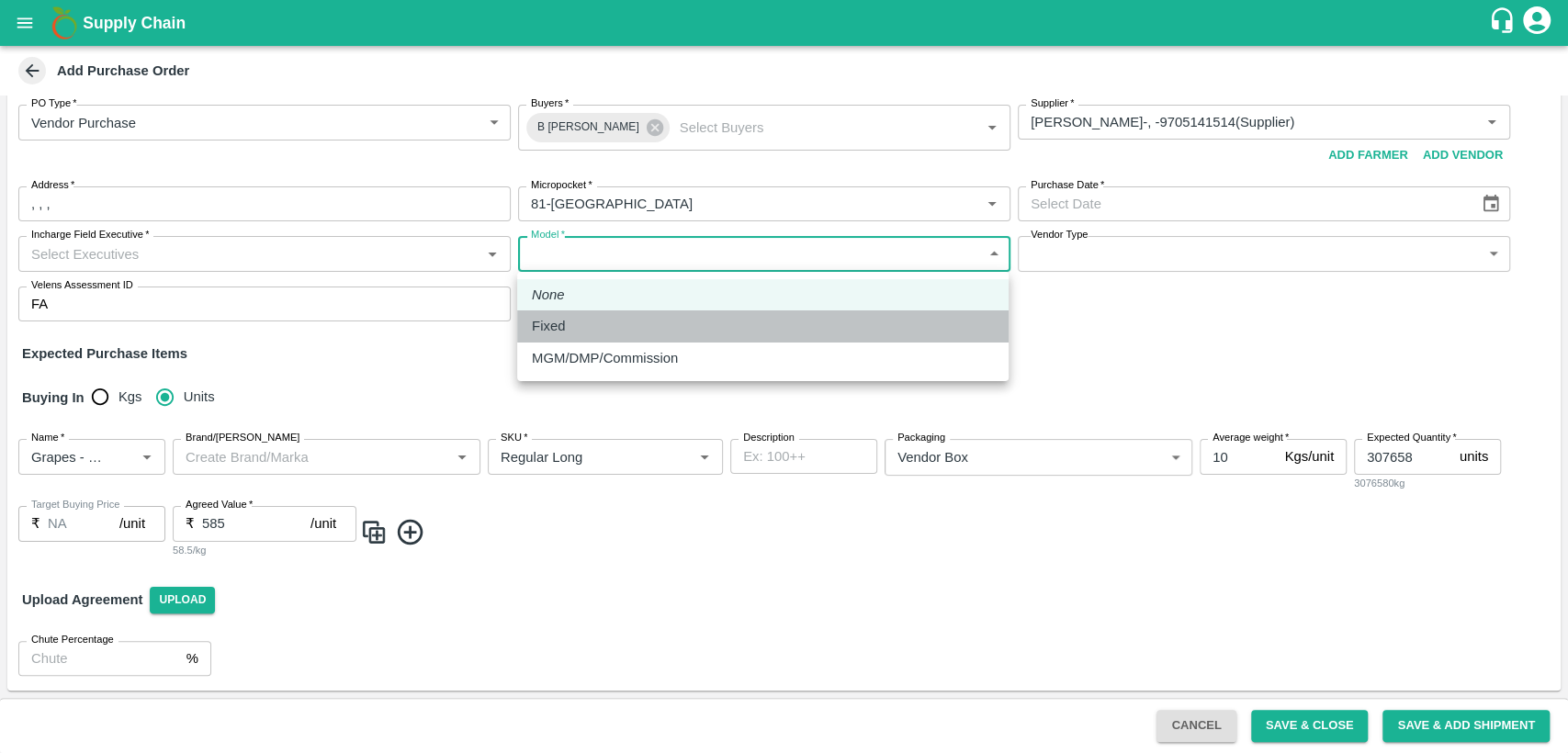
click at [595, 326] on div "Fixed" at bounding box center [763, 326] width 462 height 20
type input "Fixed"
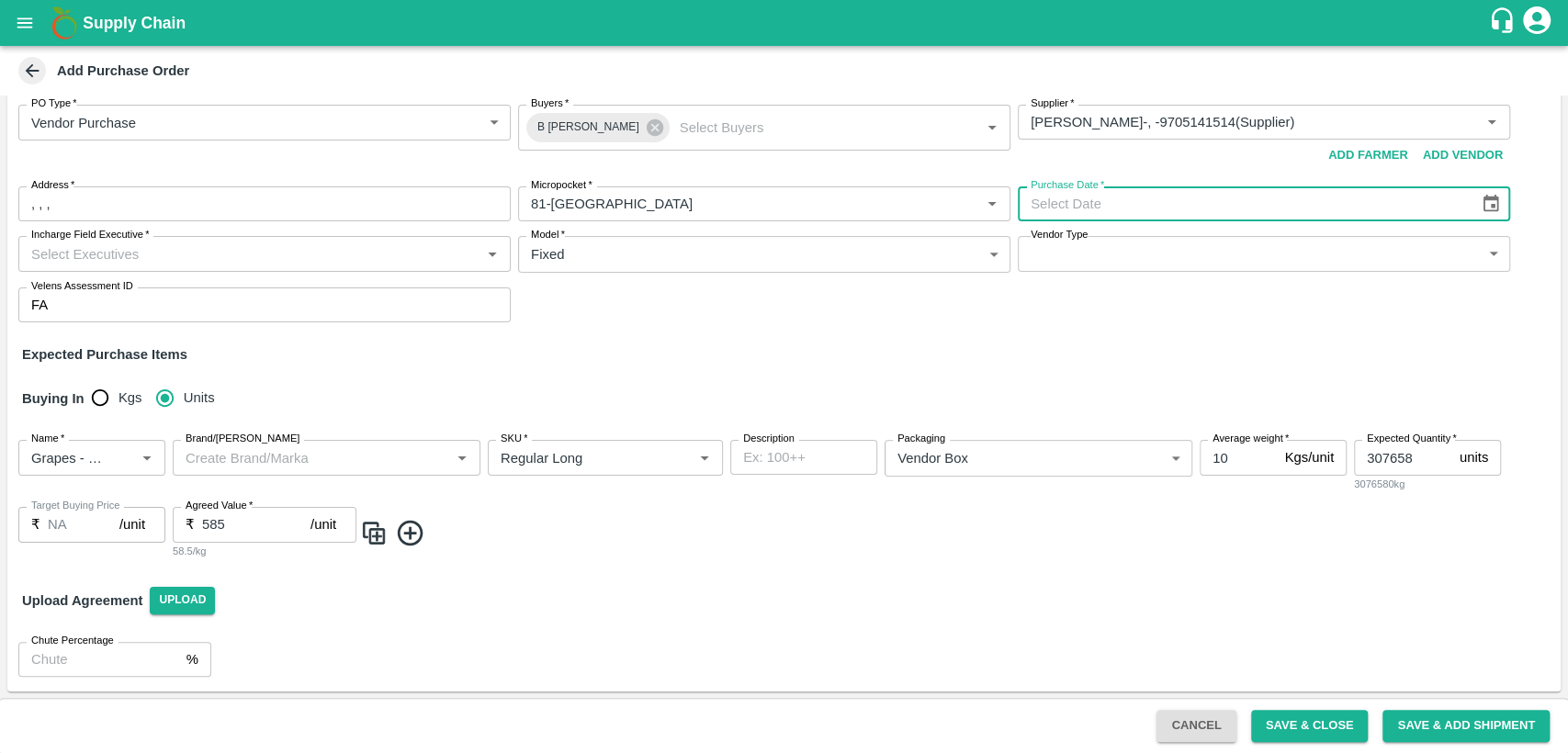
type input "DD/MM/YYYY"
click at [1150, 206] on input "DD/MM/YYYY" at bounding box center [1242, 203] width 448 height 35
click at [1488, 207] on icon "Choose date" at bounding box center [1491, 203] width 15 height 17
click at [1272, 406] on button "20" at bounding box center [1273, 397] width 33 height 33
type input "20/09/2025"
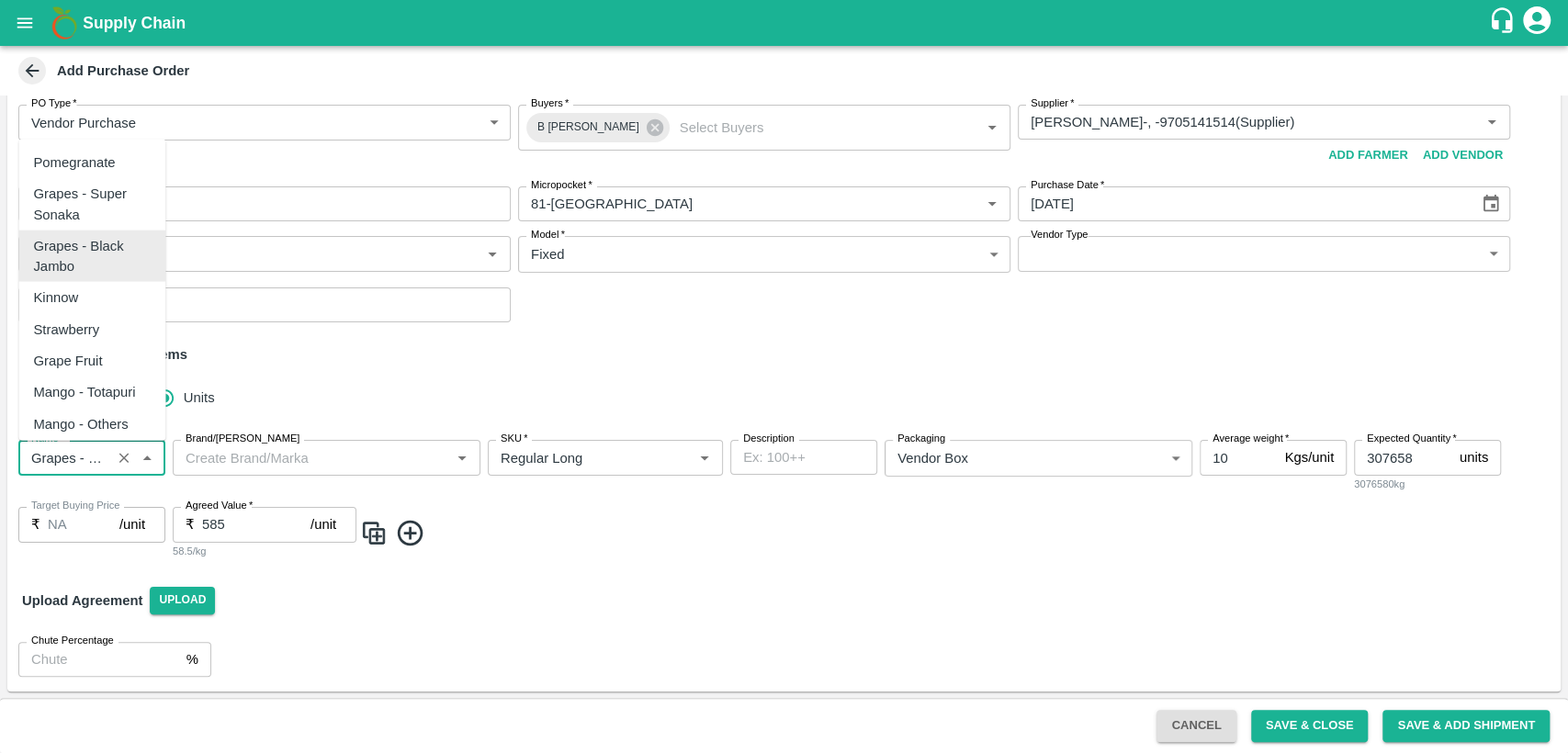
click at [98, 466] on input "Name   *" at bounding box center [65, 457] width 82 height 24
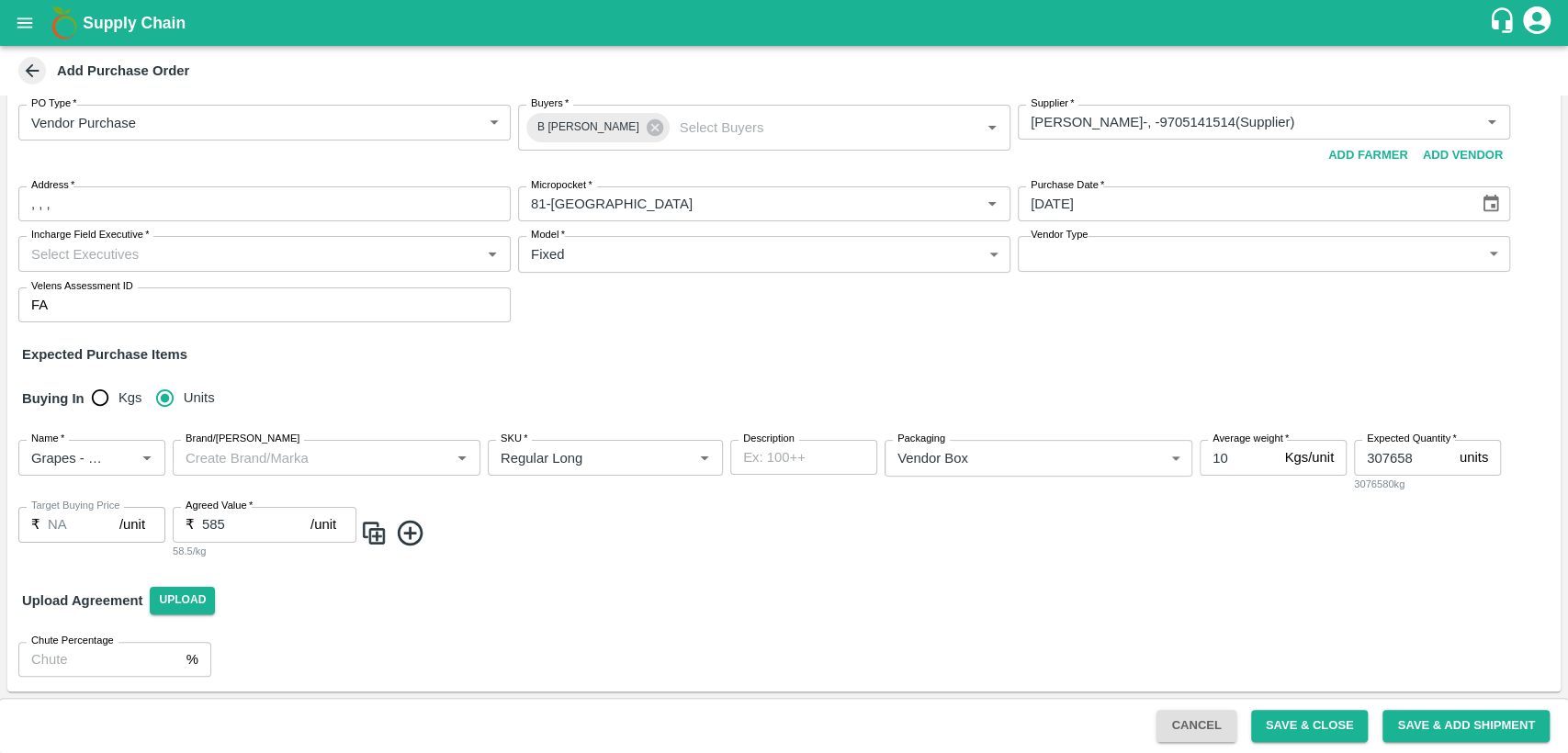
click at [610, 546] on span at bounding box center [956, 533] width 1193 height 30
click at [1425, 465] on input "307658" at bounding box center [1403, 457] width 98 height 35
type input "3076"
click at [1104, 534] on span at bounding box center [956, 533] width 1193 height 30
click at [1428, 725] on button "Save & Add Shipment" at bounding box center [1466, 726] width 167 height 32
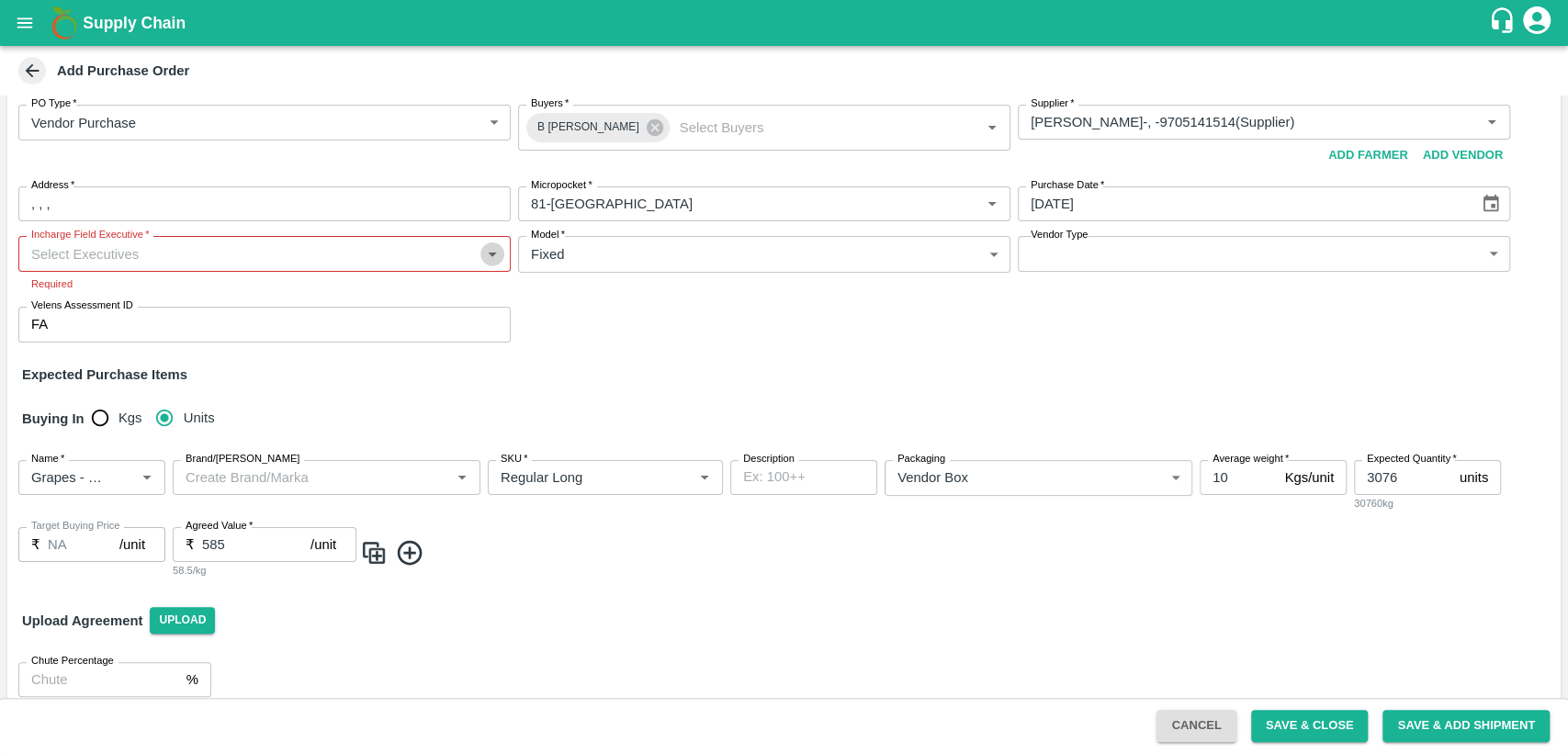
click at [487, 259] on icon "Open" at bounding box center [492, 253] width 20 height 20
type input "v"
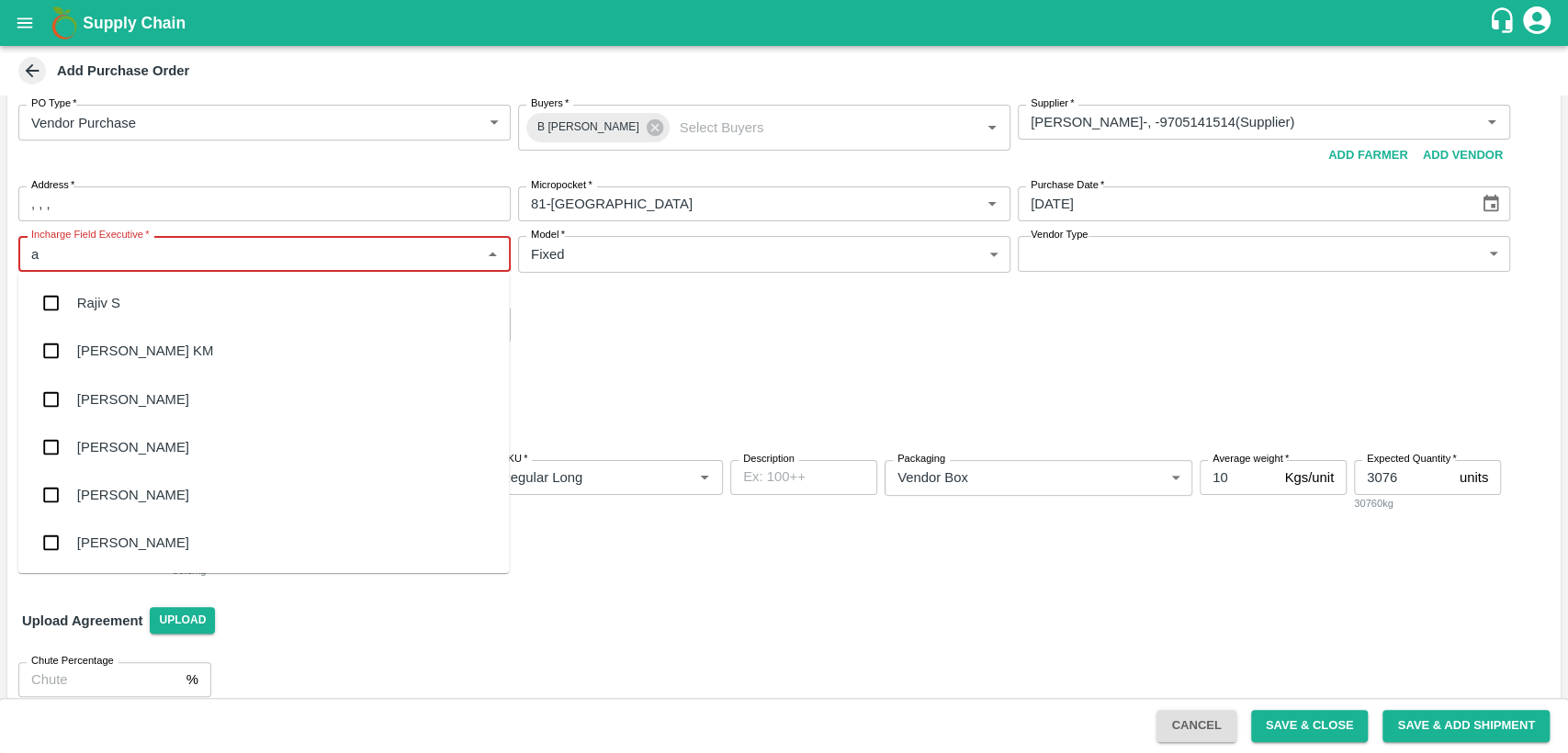
type input "ar"
type input "v"
type input "aru"
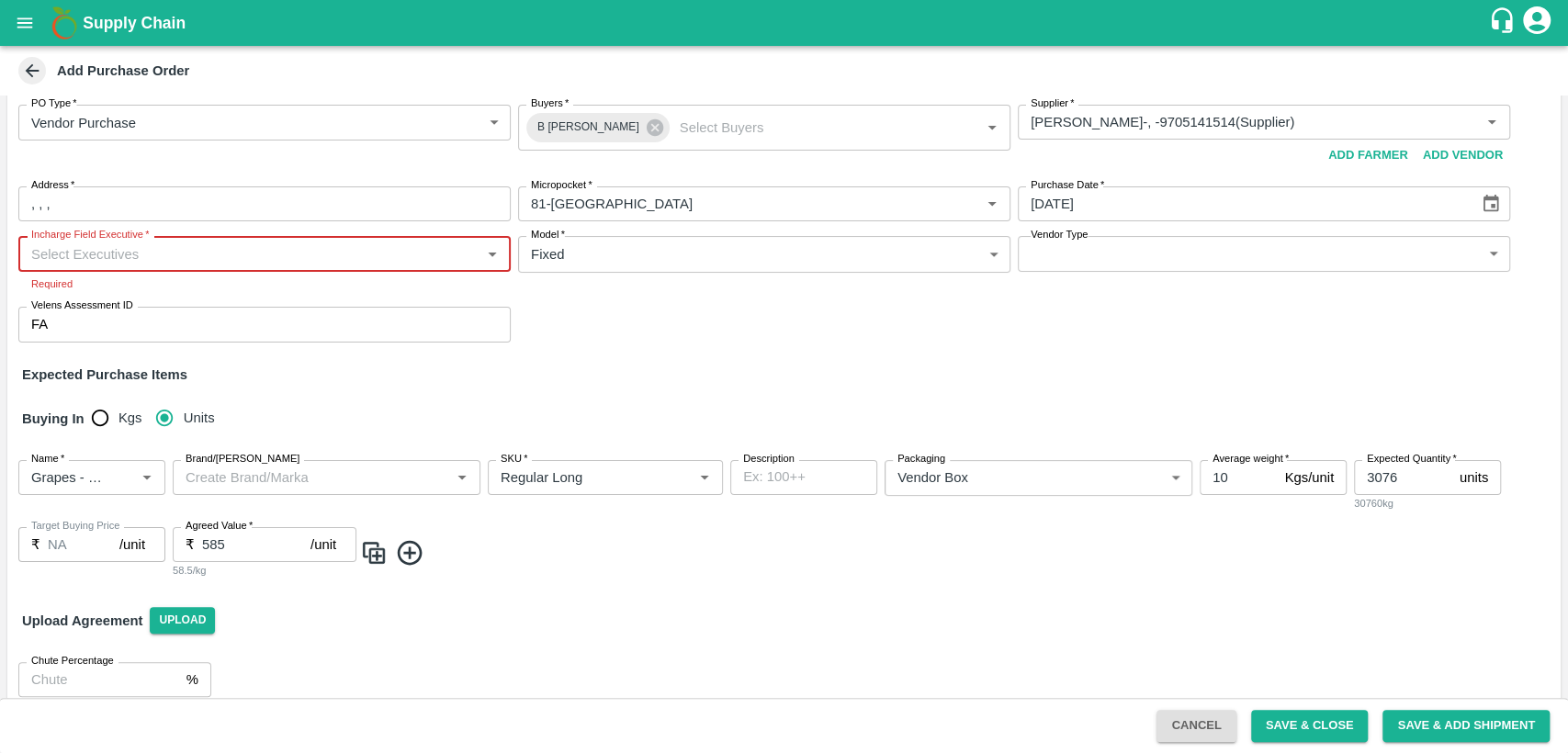
click at [237, 257] on input "Incharge Field Executive   *" at bounding box center [249, 253] width 451 height 24
type input "v"
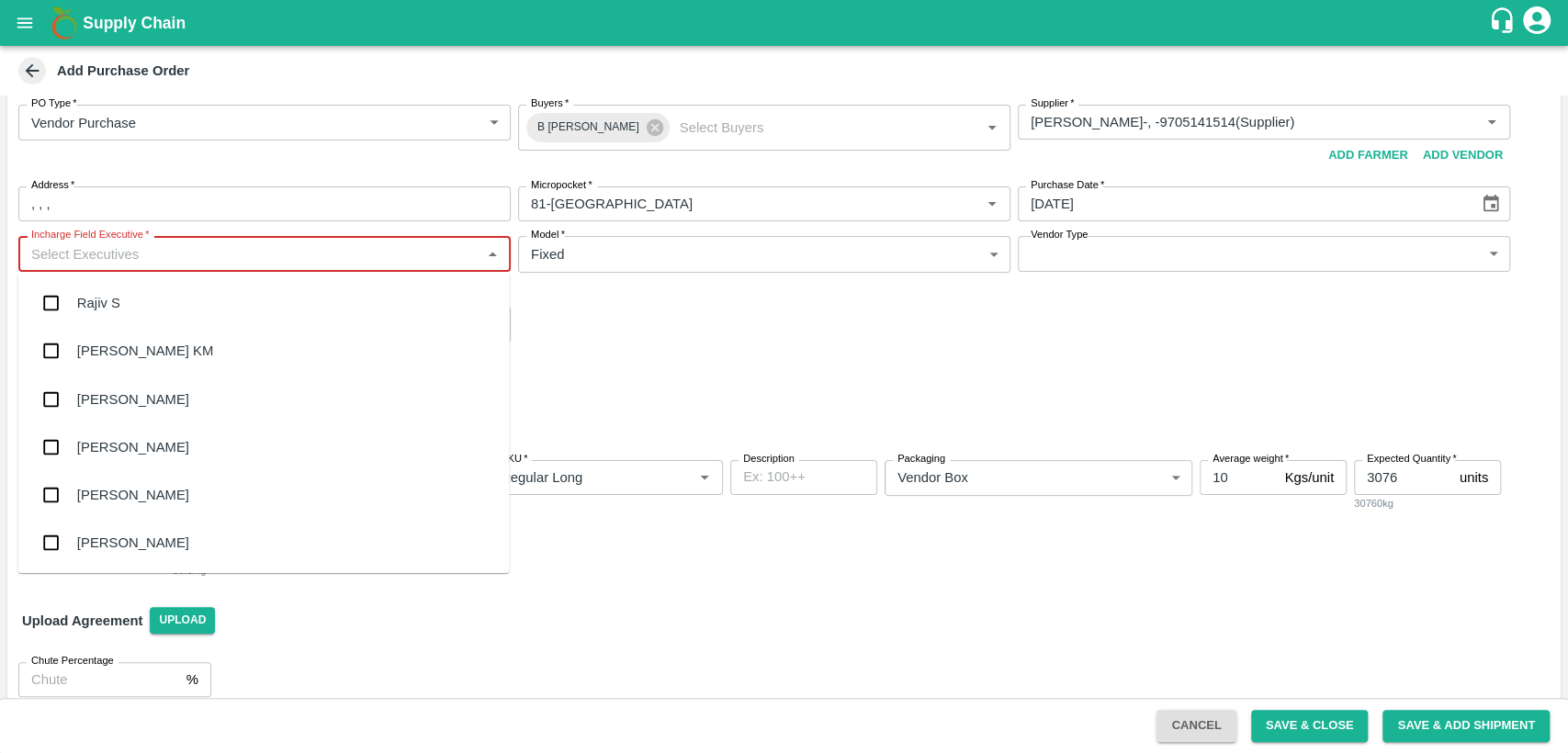
type input "a"
type input "r"
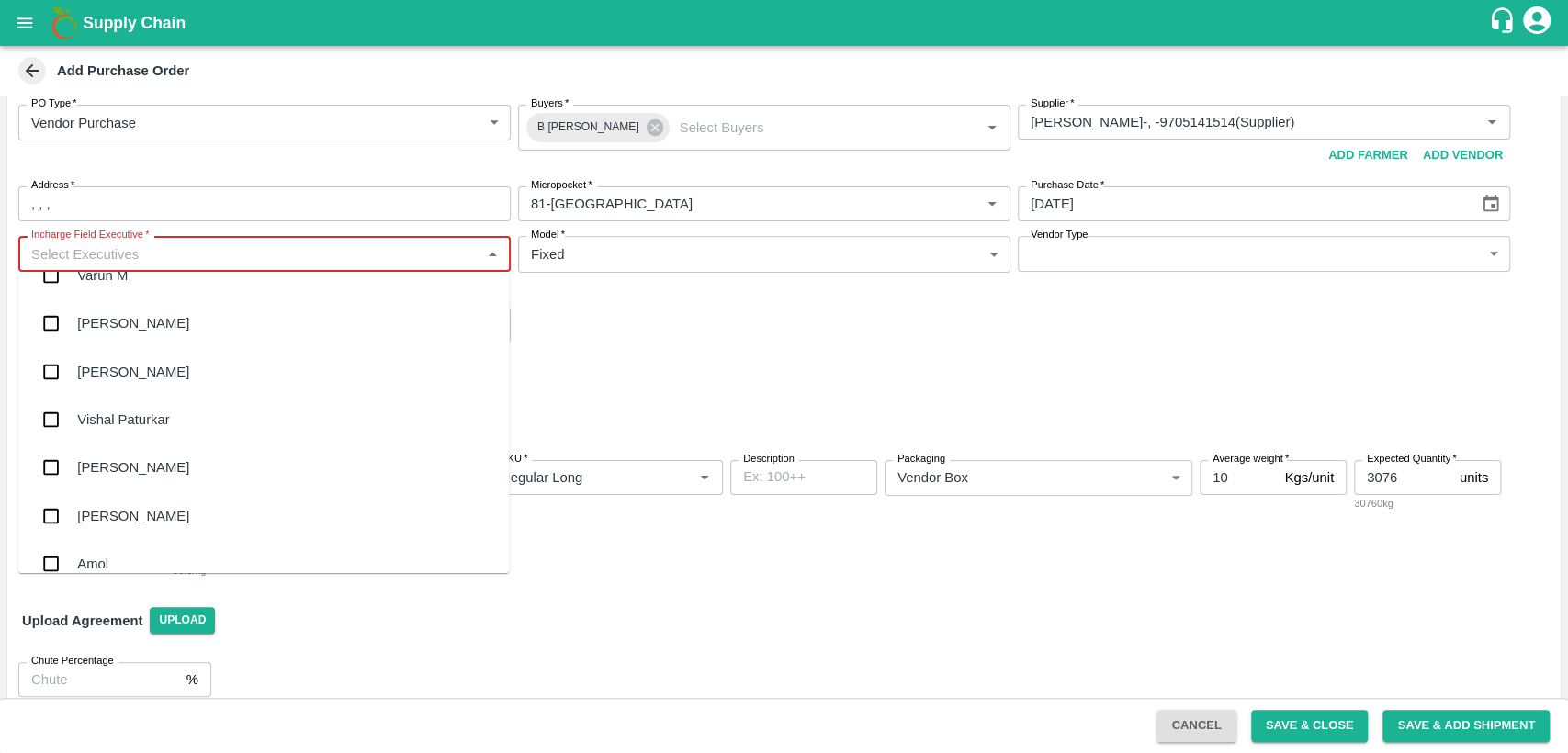
click at [135, 276] on div "Varun M" at bounding box center [263, 275] width 491 height 47
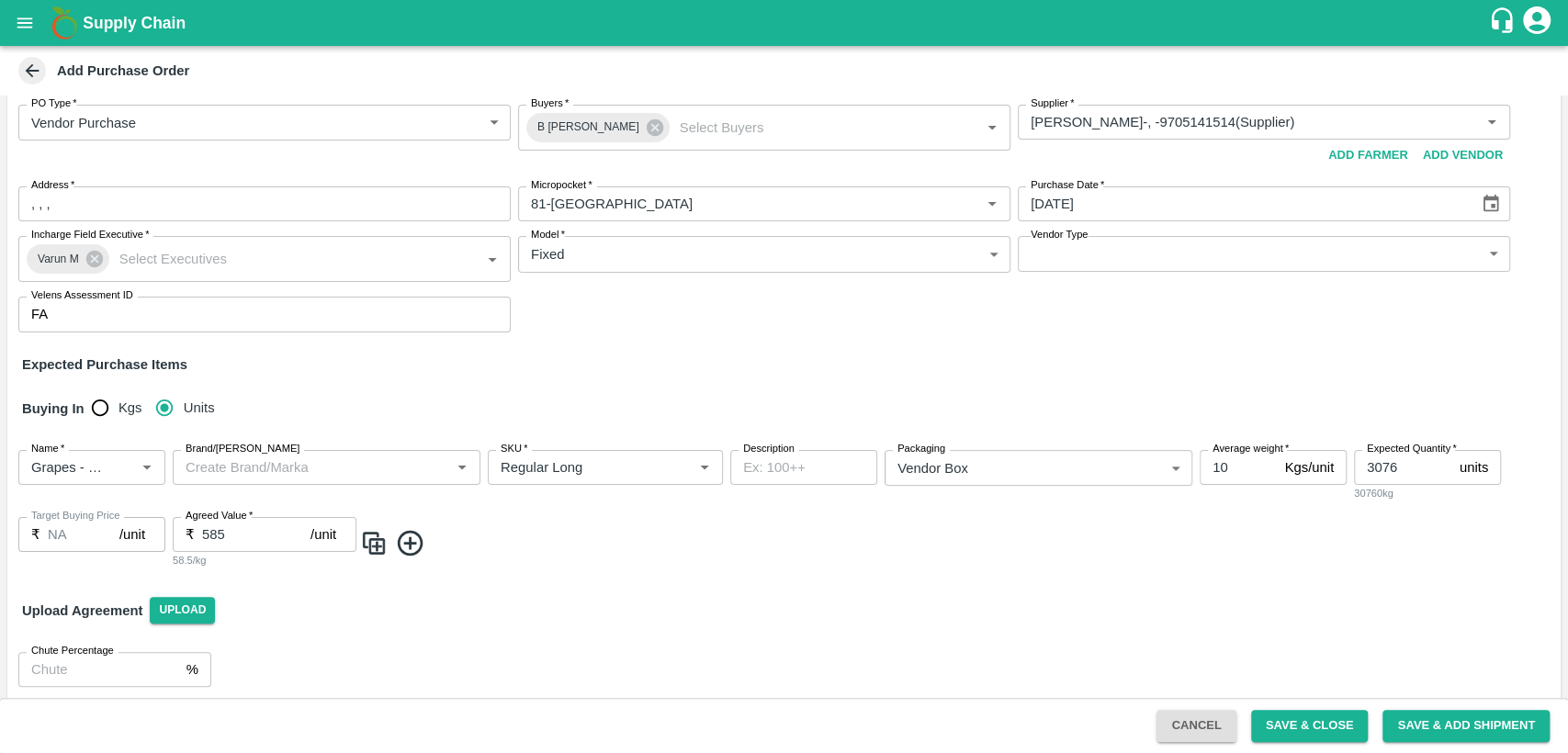
click at [746, 578] on div "Name   * Name   * Brand/Marka Brand/Marka SKU   * SKU   * Description x Descrip…" at bounding box center [784, 509] width 1553 height 149
click at [1450, 728] on button "Save & Add Shipment" at bounding box center [1466, 726] width 167 height 32
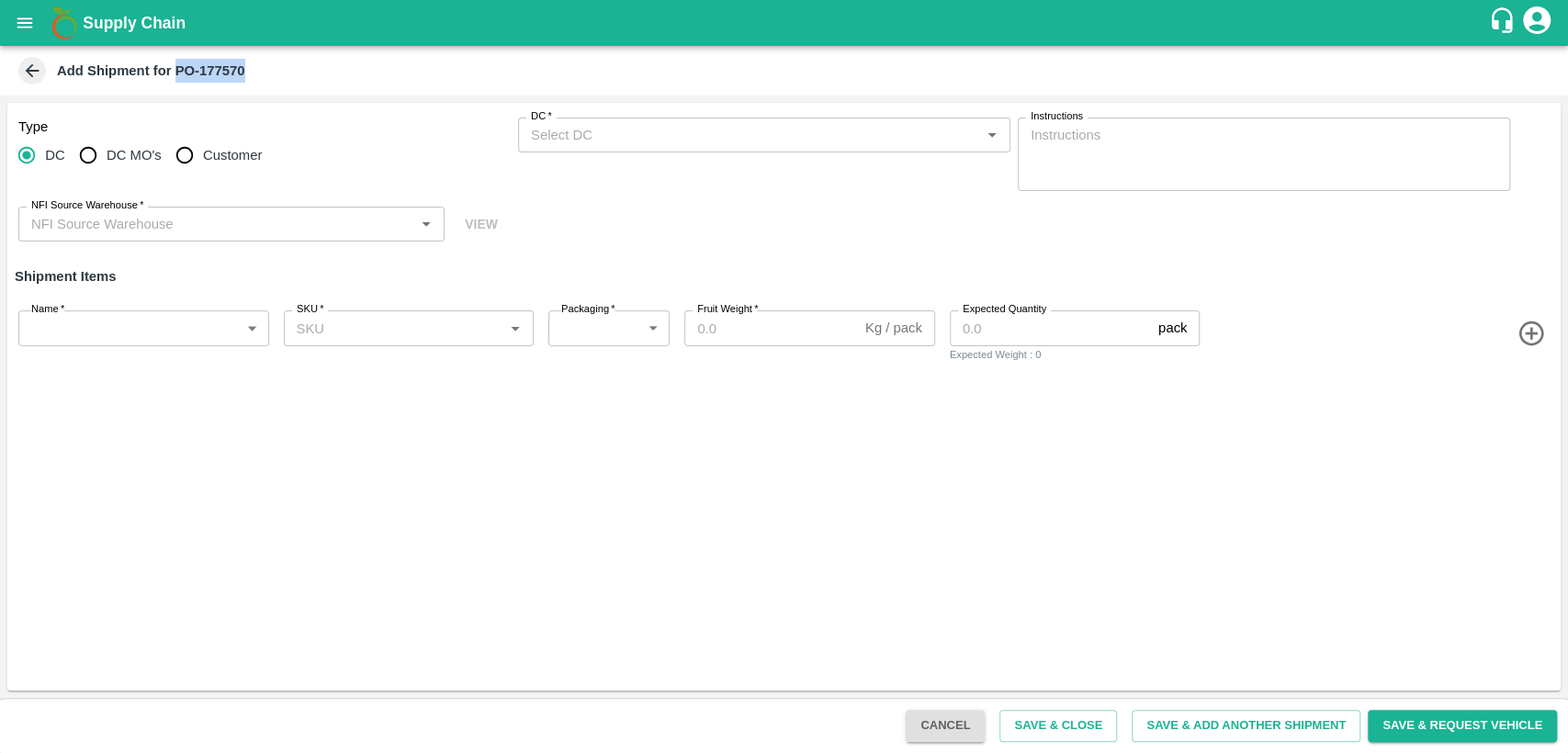
drag, startPoint x: 243, startPoint y: 71, endPoint x: 178, endPoint y: 69, distance: 65.0
click at [178, 69] on b "Add Shipment for PO-177570" at bounding box center [151, 70] width 188 height 14
copy b "PO-177570"
click at [30, 32] on icon "open drawer" at bounding box center [24, 23] width 20 height 20
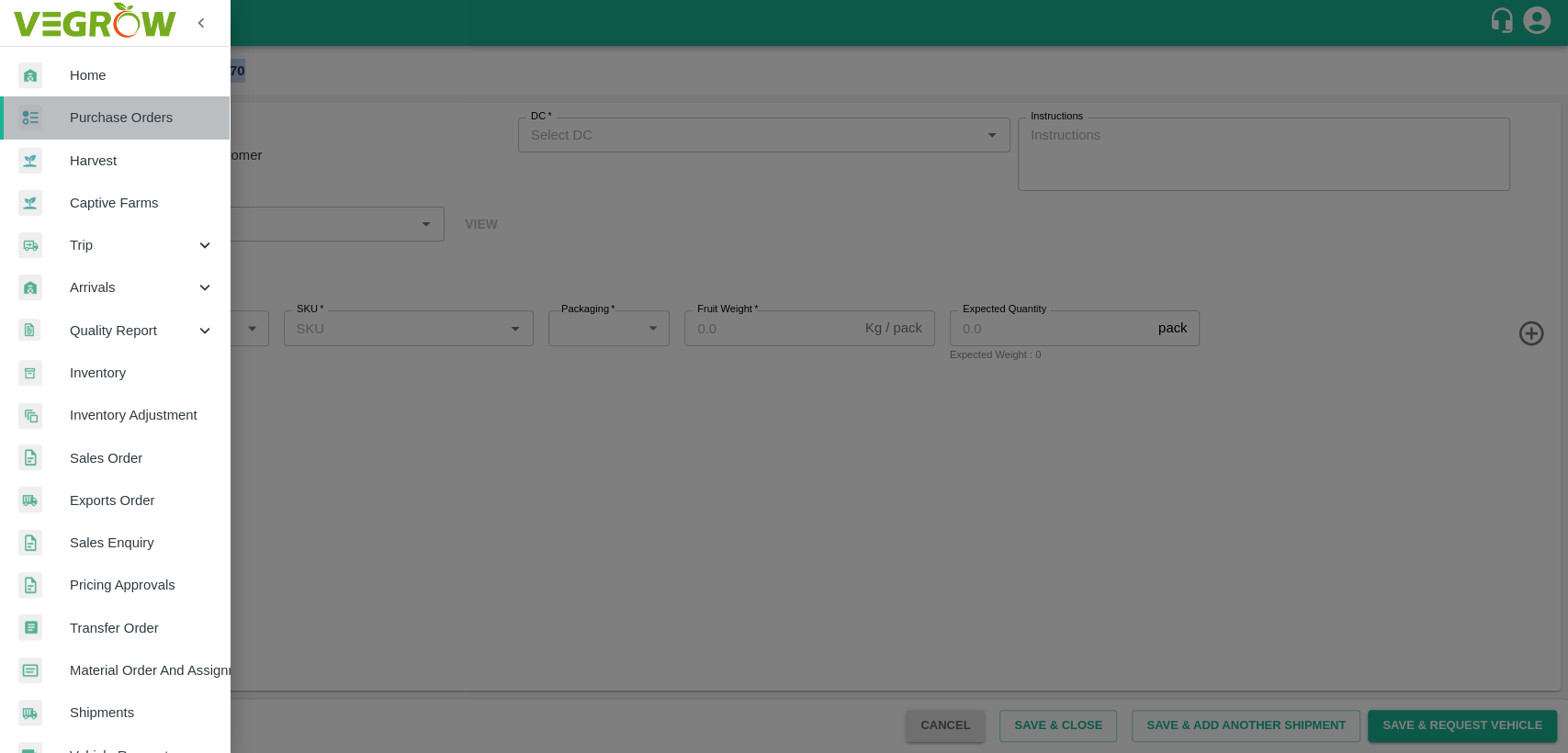
click at [123, 125] on span "Purchase Orders" at bounding box center [142, 117] width 145 height 20
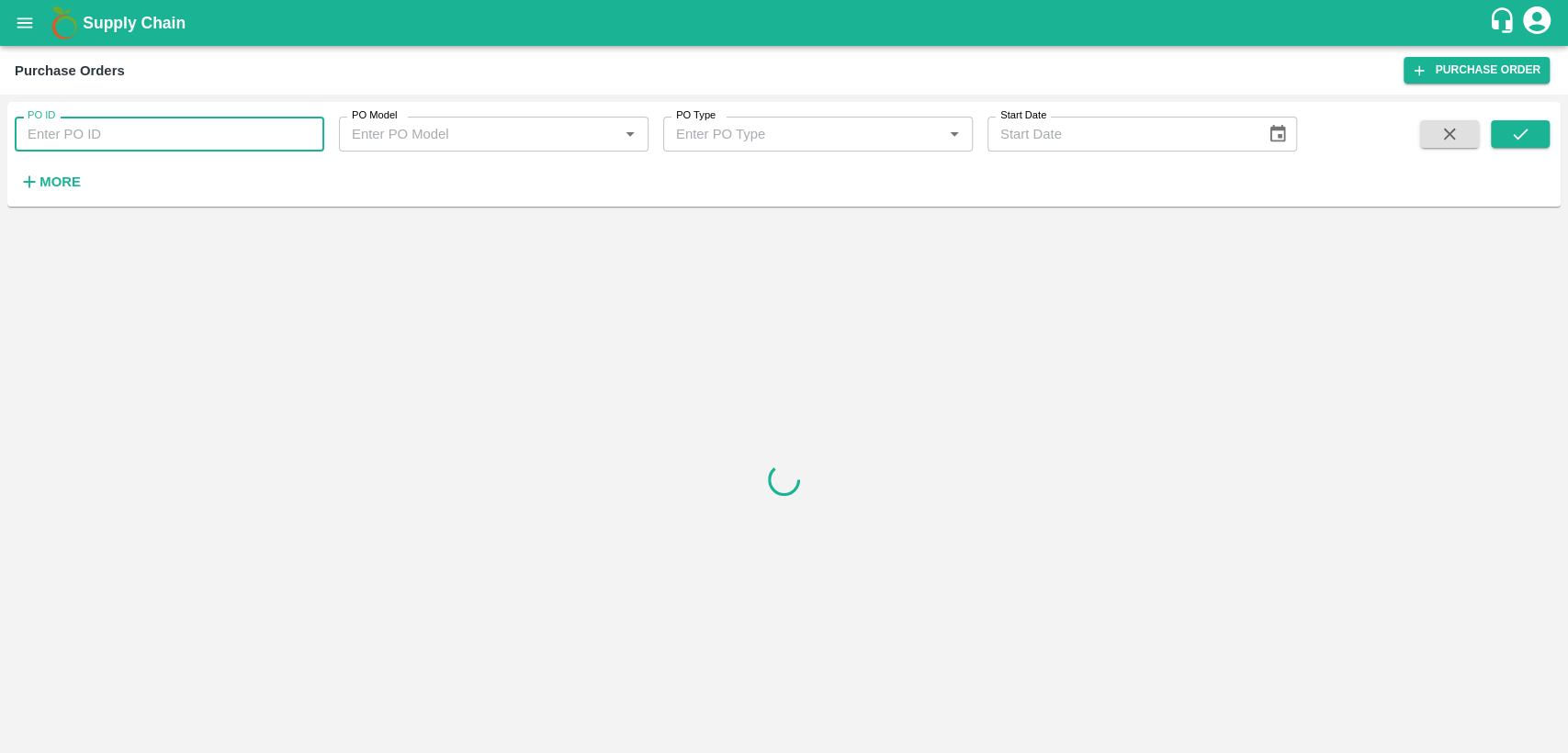
click at [118, 124] on input "PO ID" at bounding box center [169, 134] width 310 height 35
paste input "PO-177570"
drag, startPoint x: 48, startPoint y: 134, endPoint x: 23, endPoint y: 134, distance: 25.0
click at [23, 134] on input "PO-177570" at bounding box center [169, 134] width 310 height 35
type input "177570"
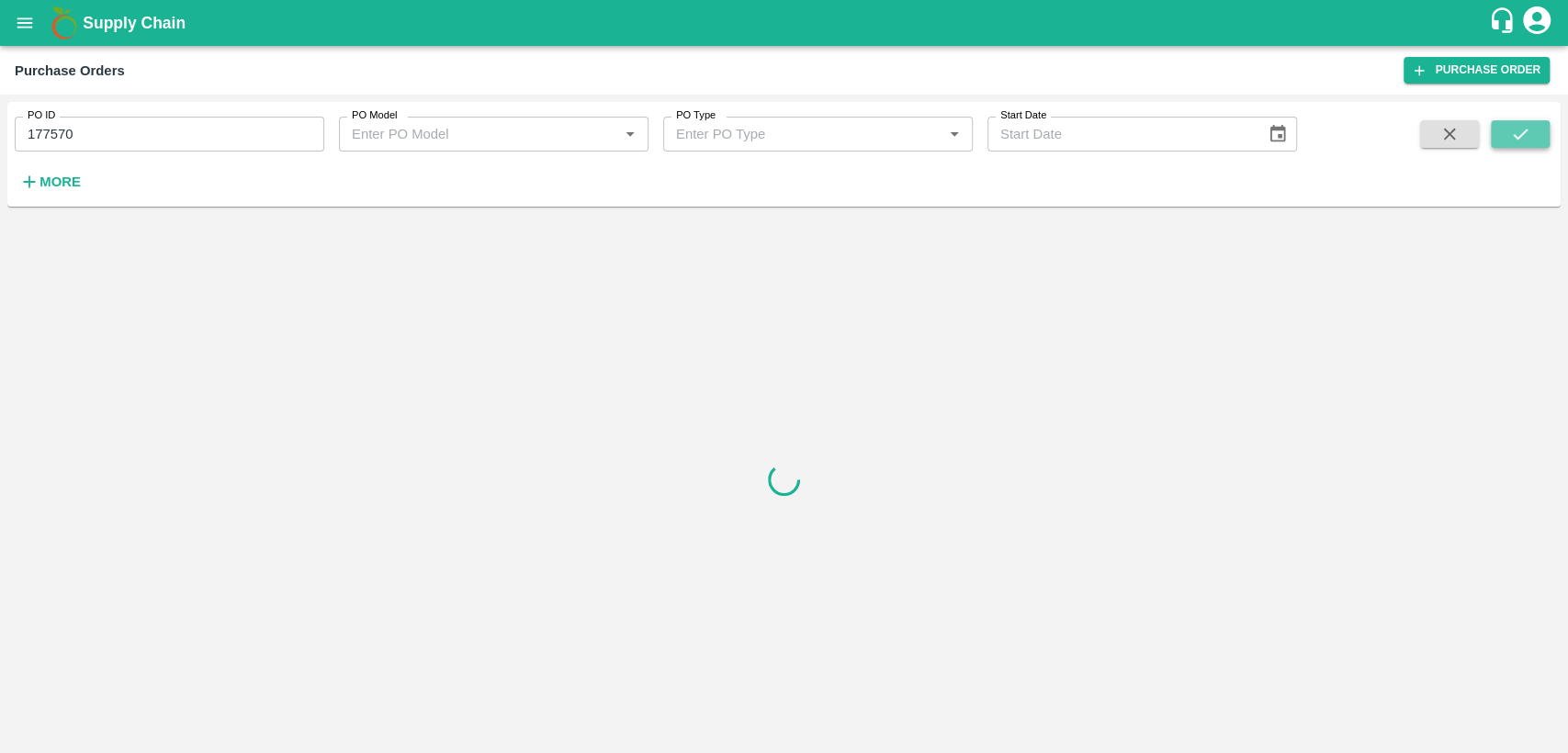
click at [1515, 147] on button "submit" at bounding box center [1521, 134] width 59 height 28
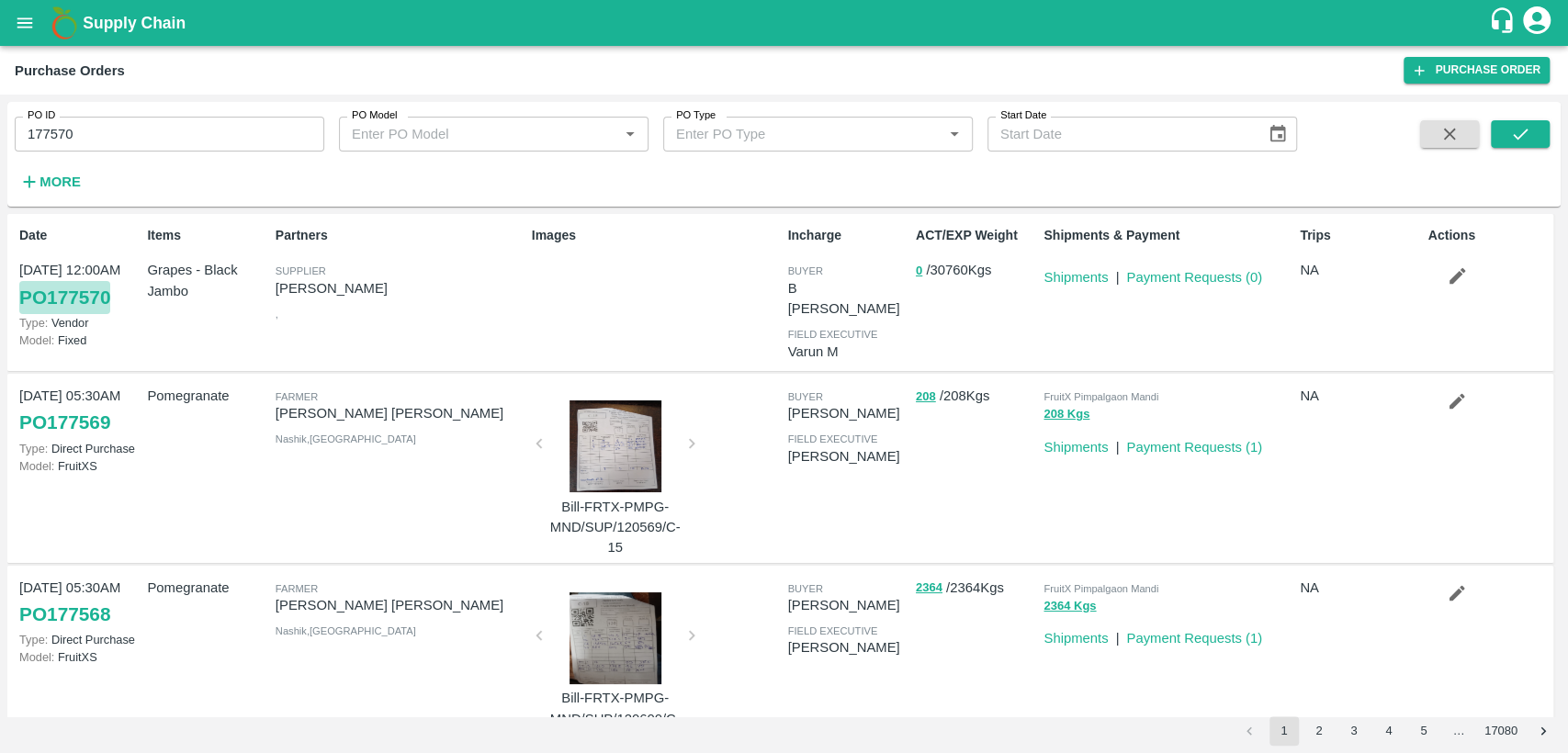
click at [90, 303] on link "PO 177570" at bounding box center [65, 297] width 91 height 33
